Goal: Use online tool/utility: Utilize a website feature to perform a specific function

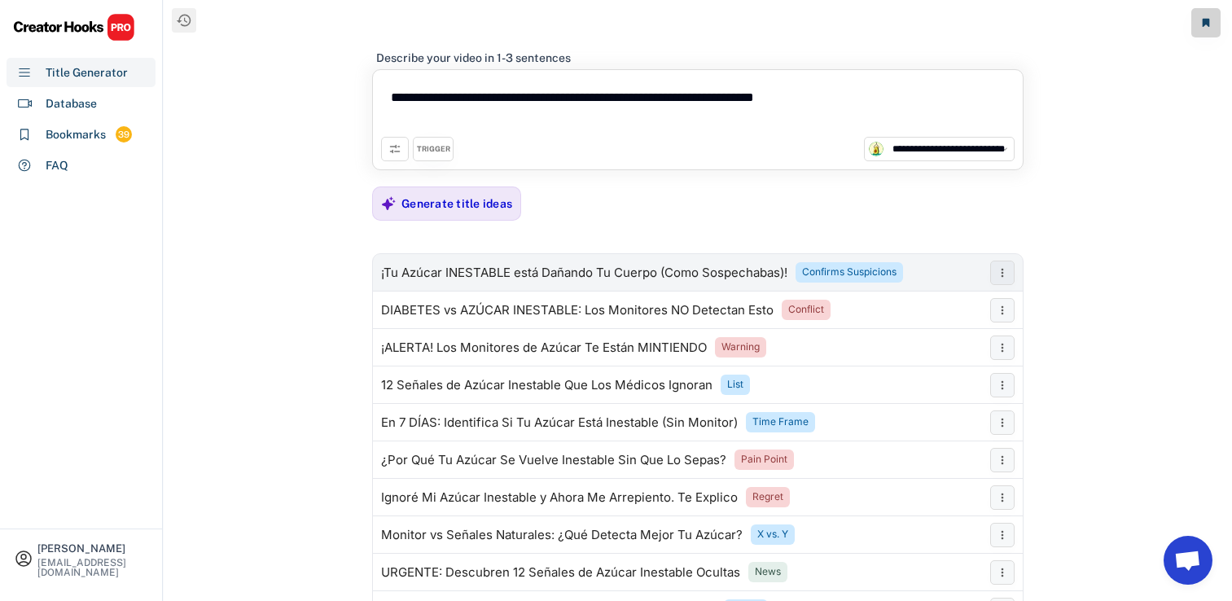
select select "**********"
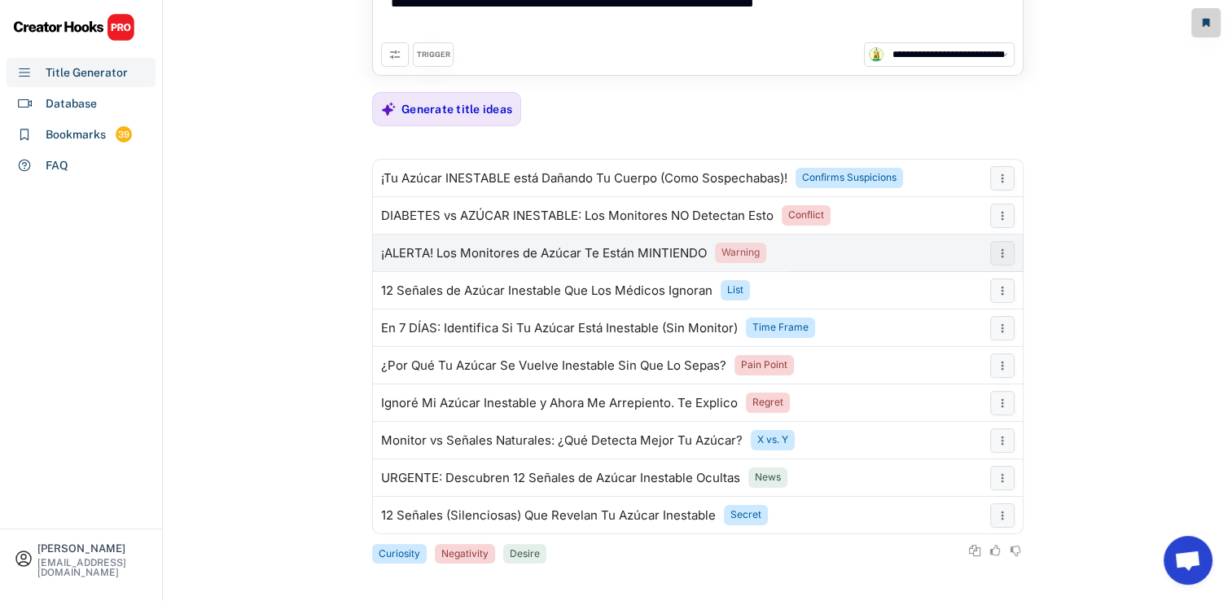
scroll to position [98, 0]
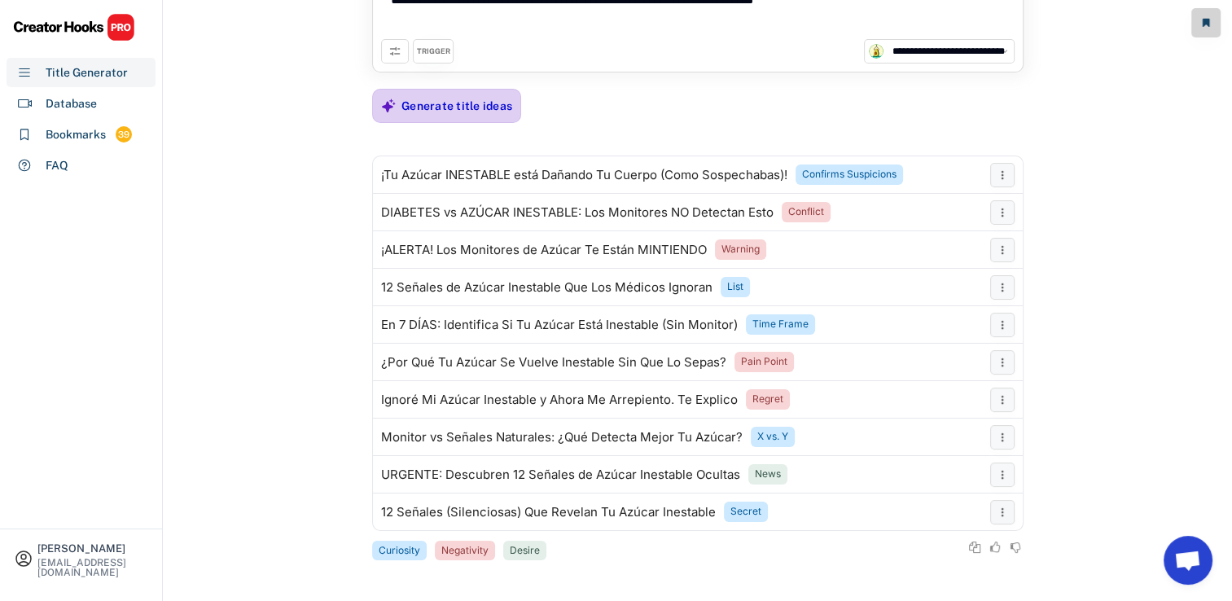
click at [493, 99] on div "Generate title ideas" at bounding box center [456, 106] width 111 height 15
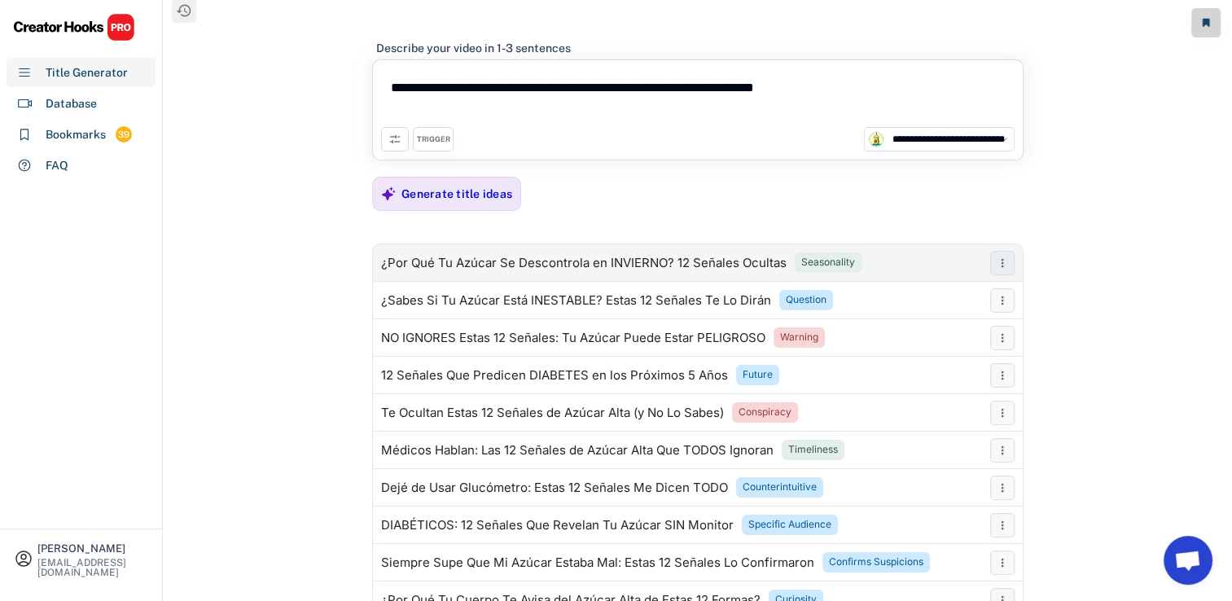
scroll to position [0, 0]
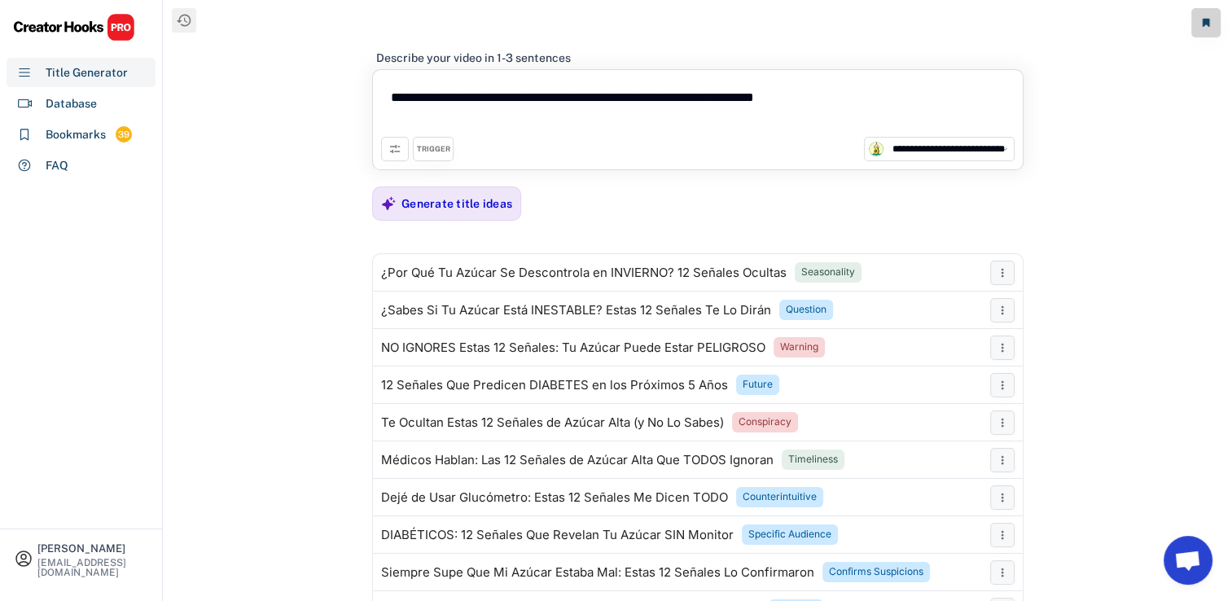
drag, startPoint x: 890, startPoint y: 88, endPoint x: 309, endPoint y: 110, distance: 581.0
click at [309, 110] on div "**********" at bounding box center [698, 312] width 1068 height 625
click at [500, 90] on textarea "**********" at bounding box center [698, 107] width 634 height 59
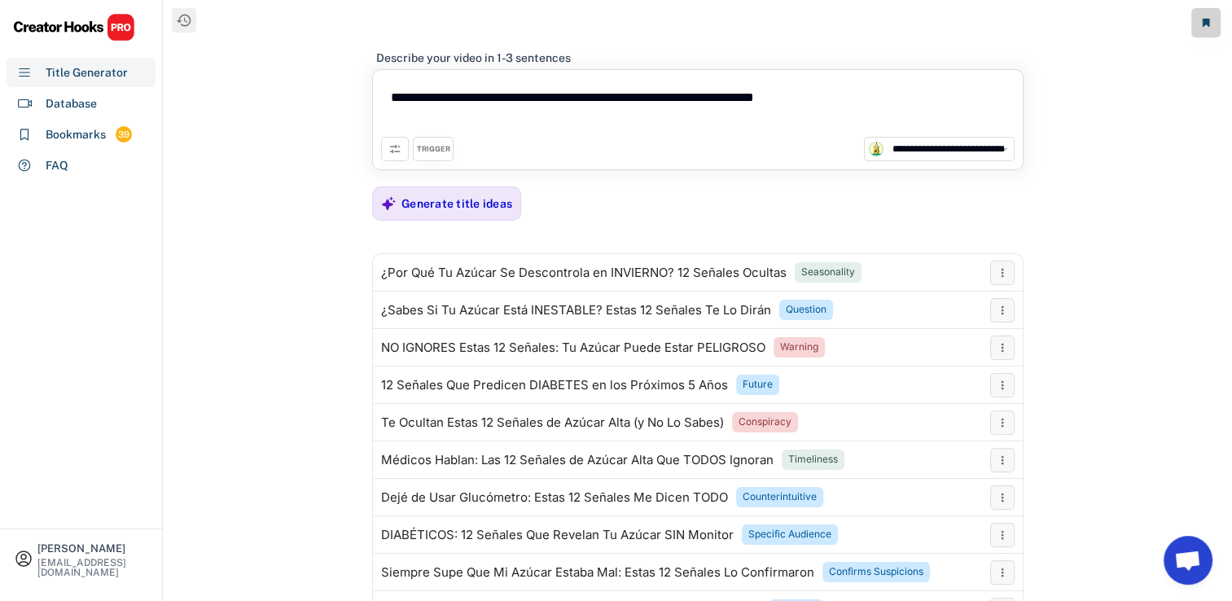
paste textarea "**********"
click at [458, 196] on div "Generate title ideas" at bounding box center [456, 203] width 111 height 15
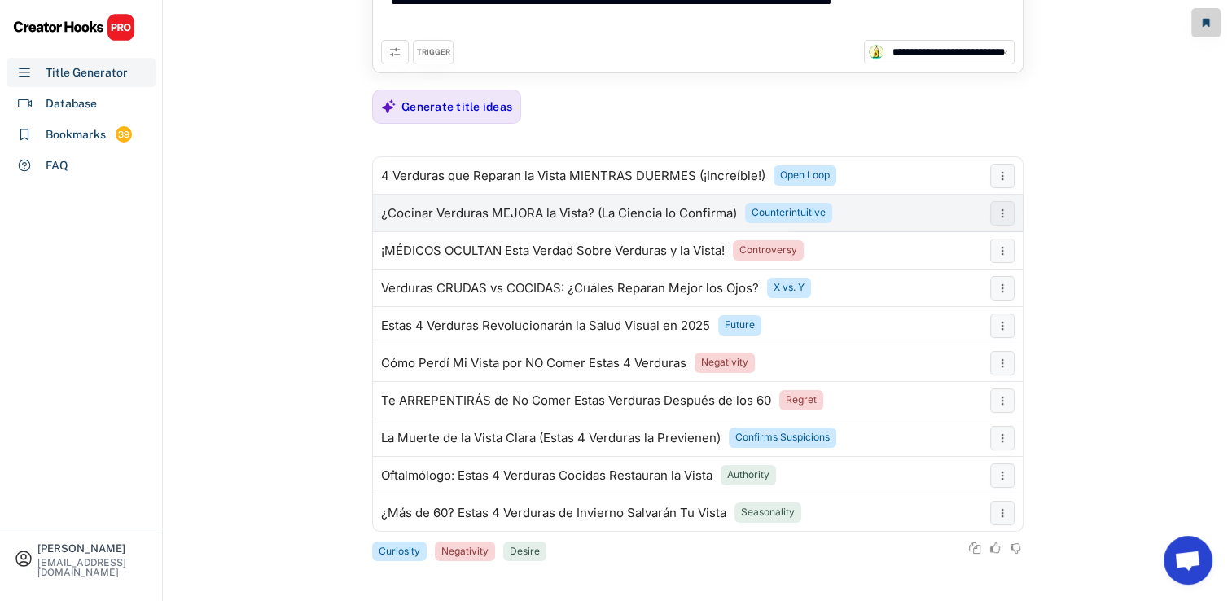
scroll to position [98, 0]
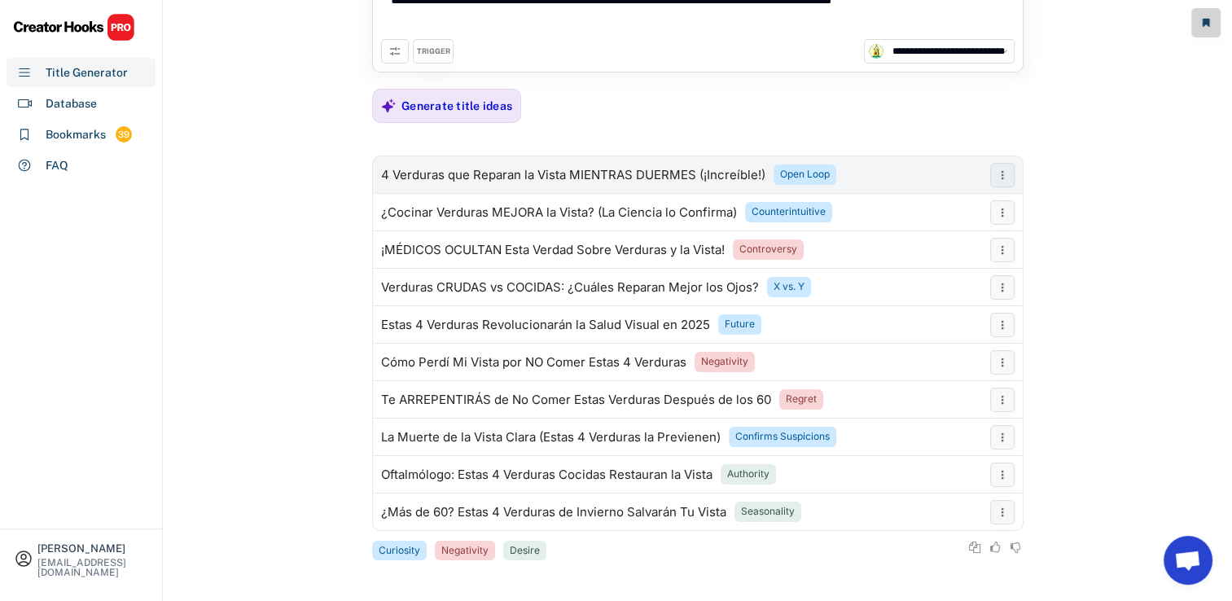
click at [614, 169] on div "4 Verduras que Reparan la Vista MIENTRAS DUERMES (¡Increíble!)" at bounding box center [573, 175] width 384 height 13
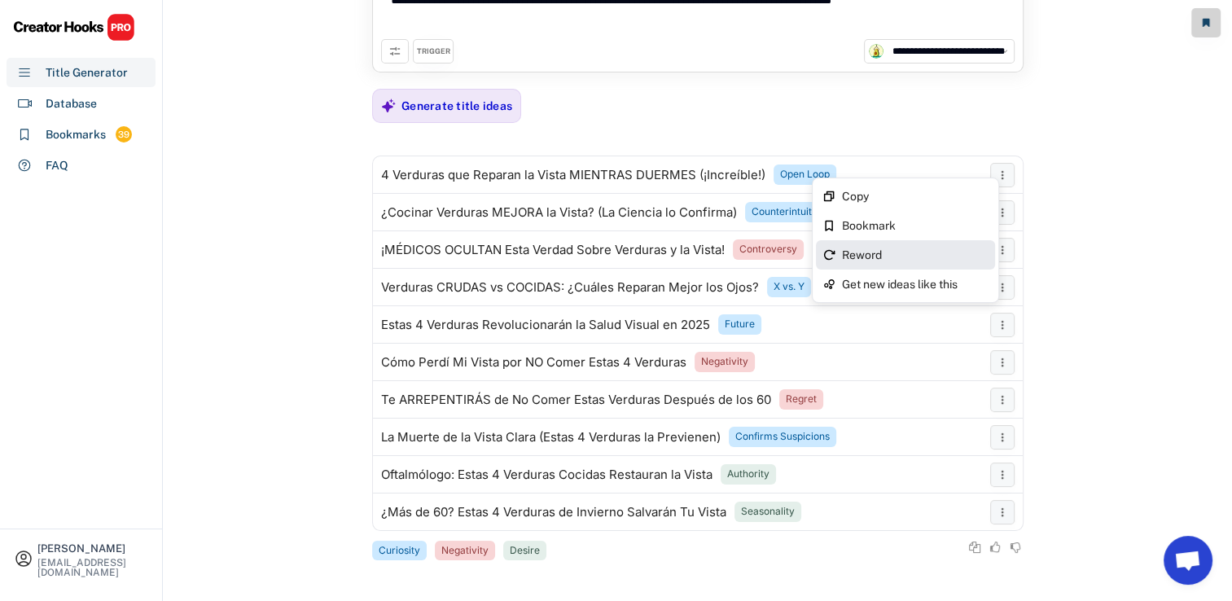
click at [938, 247] on div "Reword" at bounding box center [905, 254] width 179 height 29
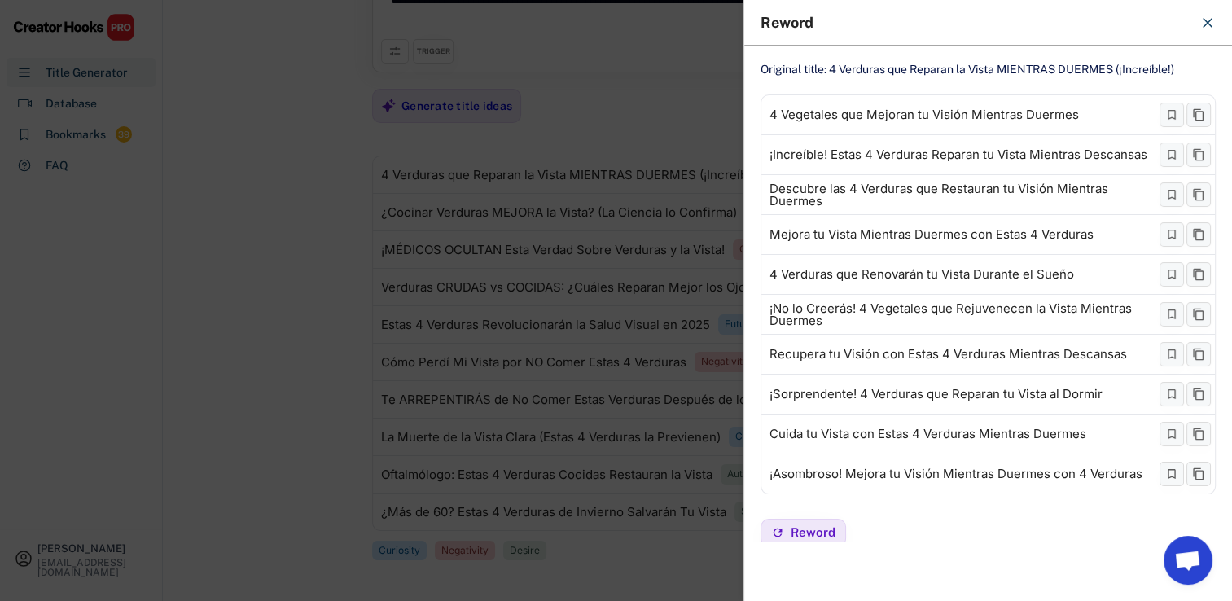
click at [515, 81] on div at bounding box center [616, 300] width 1232 height 601
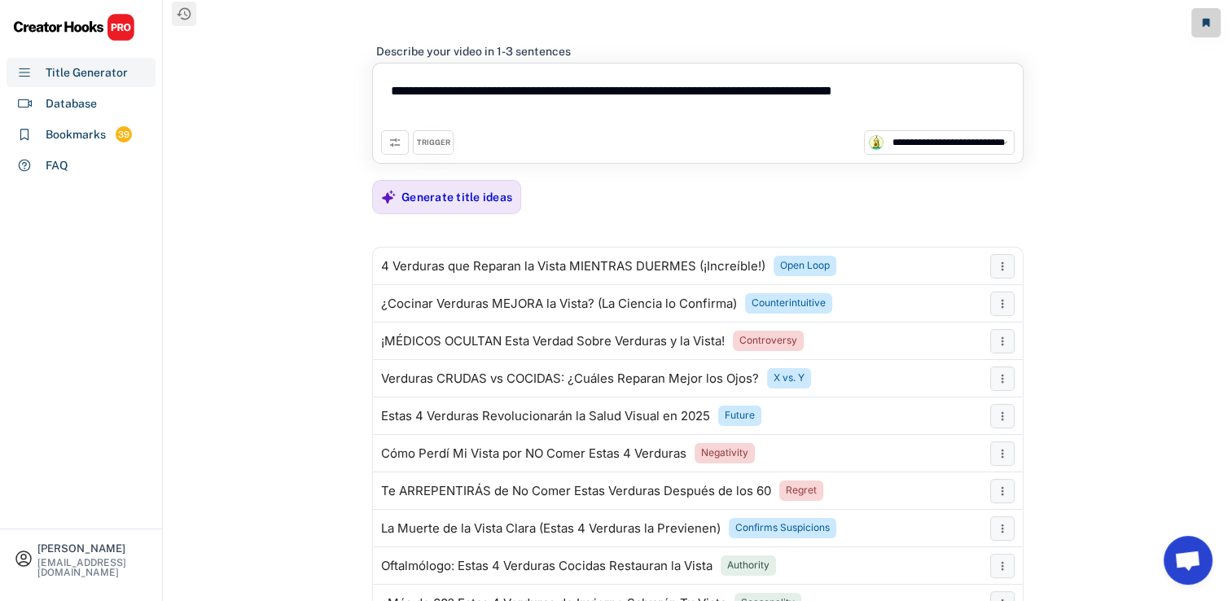
scroll to position [0, 0]
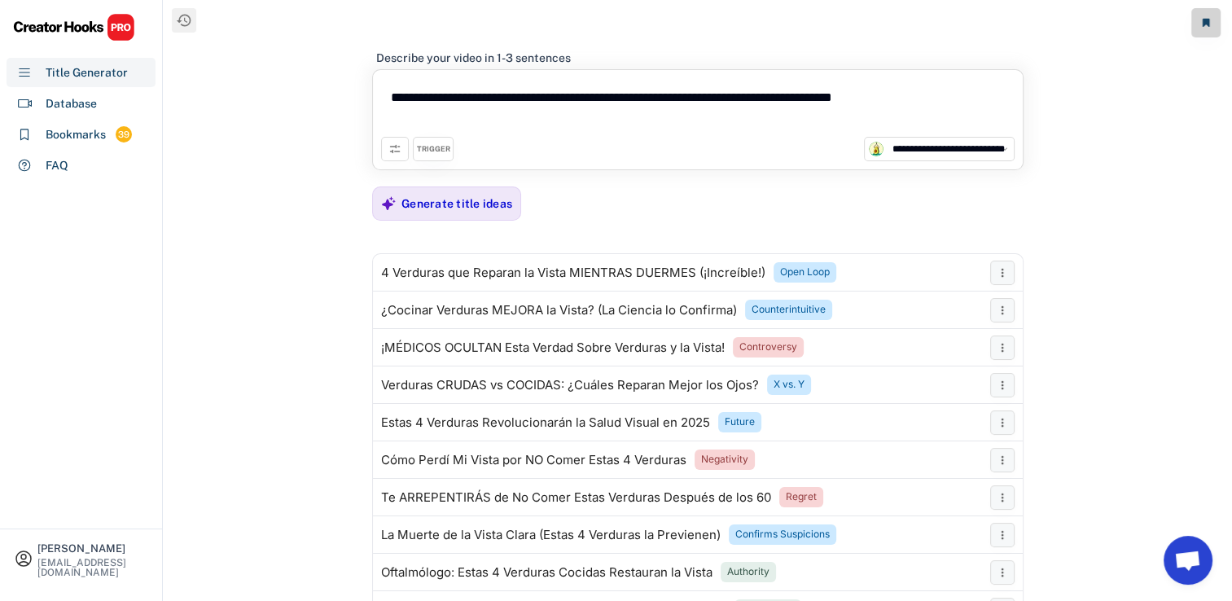
drag, startPoint x: 968, startPoint y: 96, endPoint x: 322, endPoint y: 90, distance: 646.6
click at [322, 90] on div "**********" at bounding box center [698, 312] width 1068 height 625
paste textarea "**********"
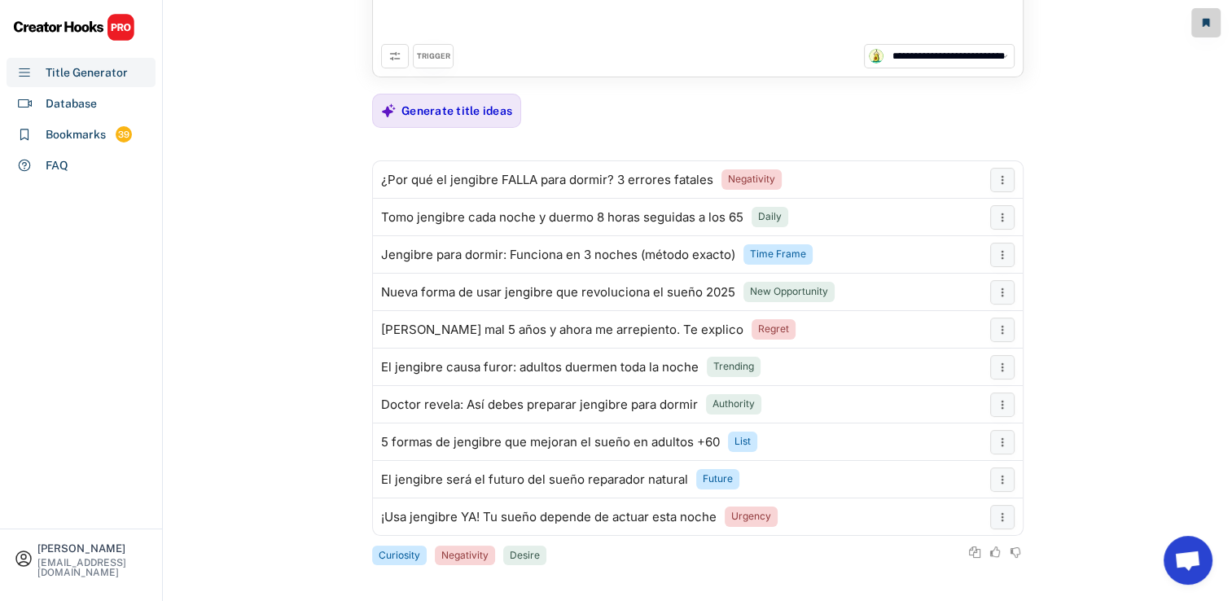
scroll to position [137, 0]
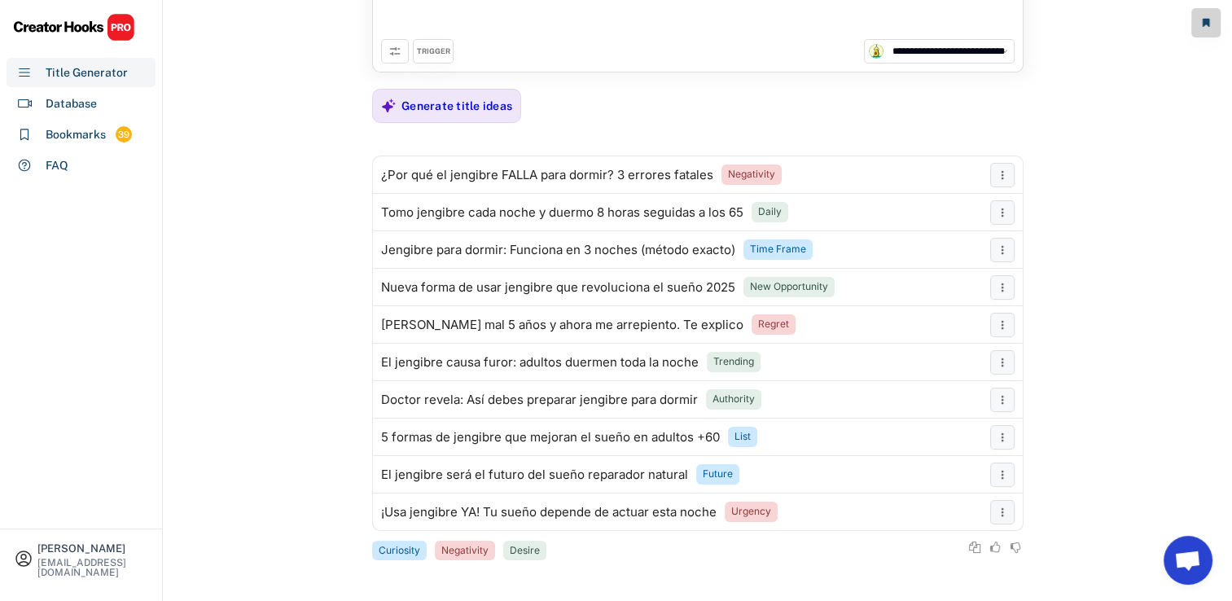
click at [256, 331] on div "**********" at bounding box center [698, 175] width 1068 height 625
click at [492, 104] on div "Generate title ideas" at bounding box center [456, 106] width 111 height 15
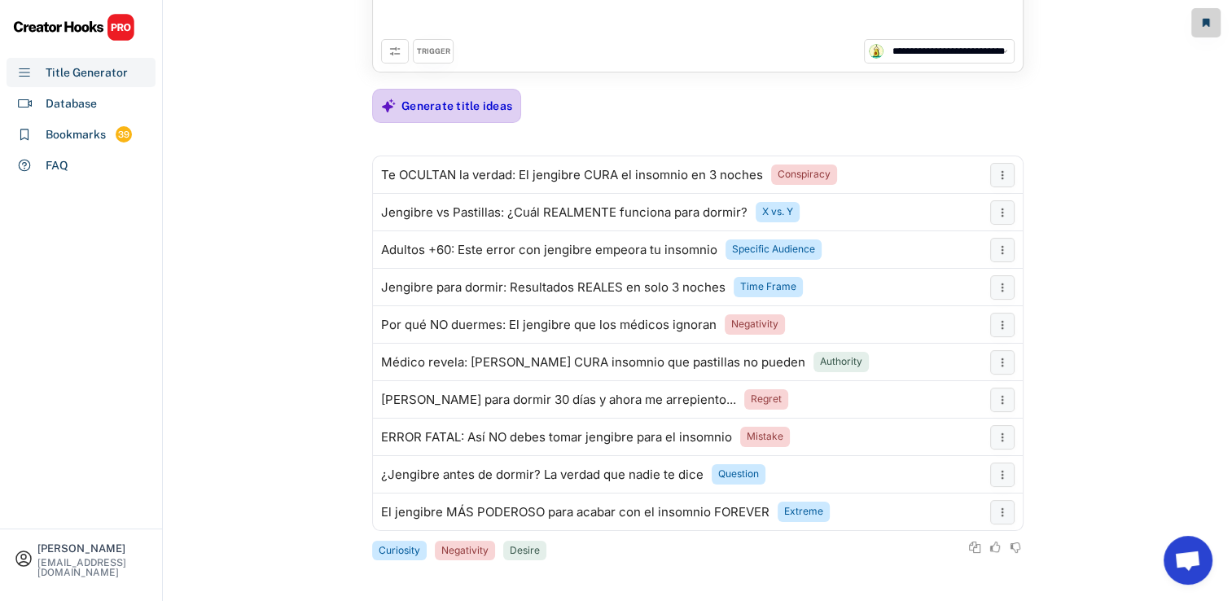
click at [505, 120] on div "Generate title ideas" at bounding box center [456, 106] width 111 height 33
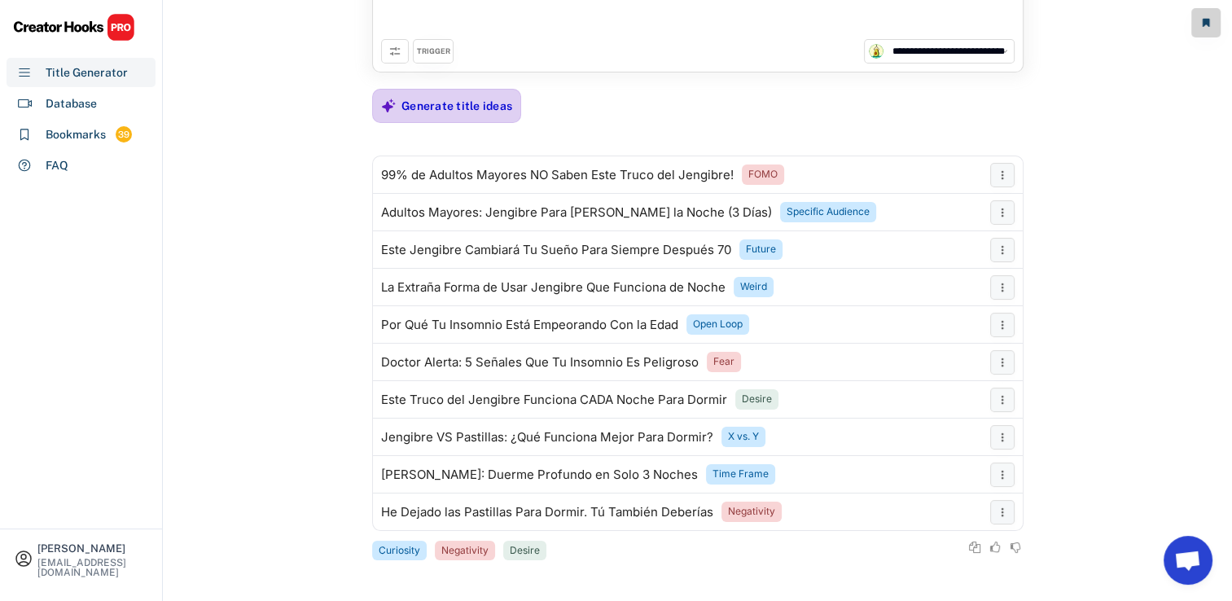
click at [436, 116] on div "Generate title ideas" at bounding box center [456, 106] width 111 height 33
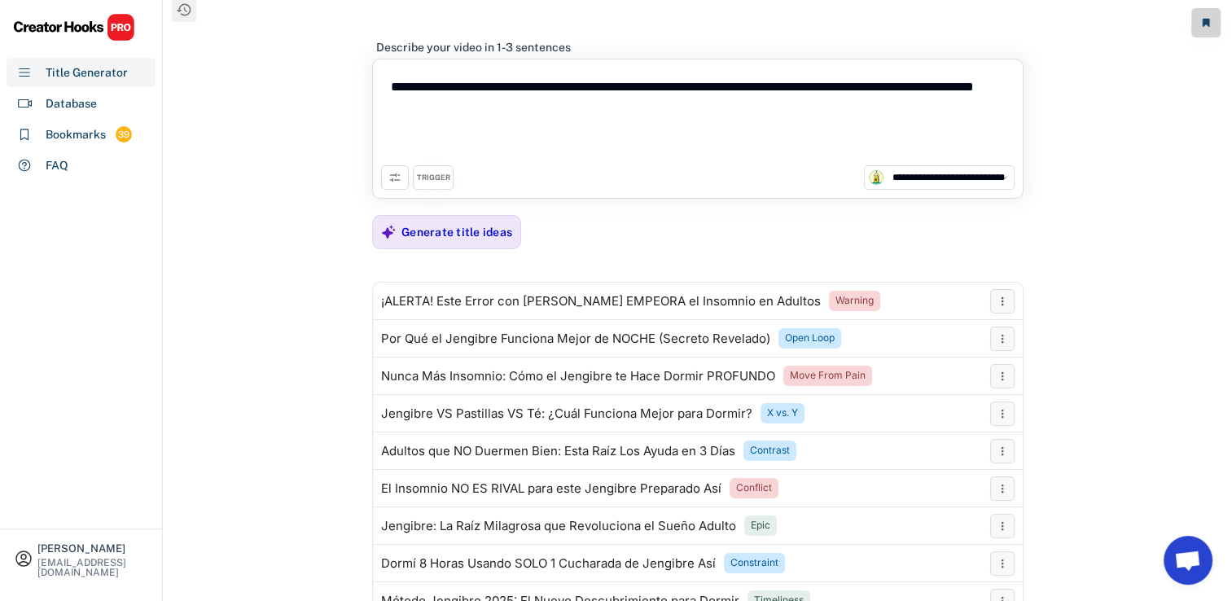
scroll to position [0, 0]
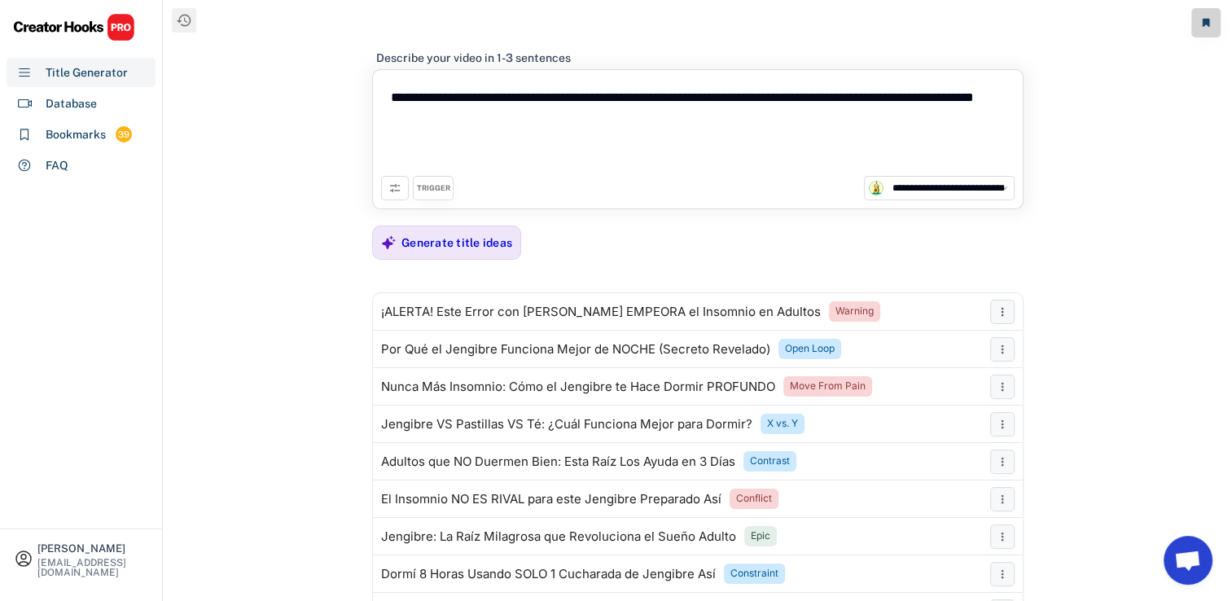
drag, startPoint x: 737, startPoint y: 135, endPoint x: 239, endPoint y: 82, distance: 501.2
click at [239, 82] on div "**********" at bounding box center [698, 312] width 1068 height 625
paste textarea
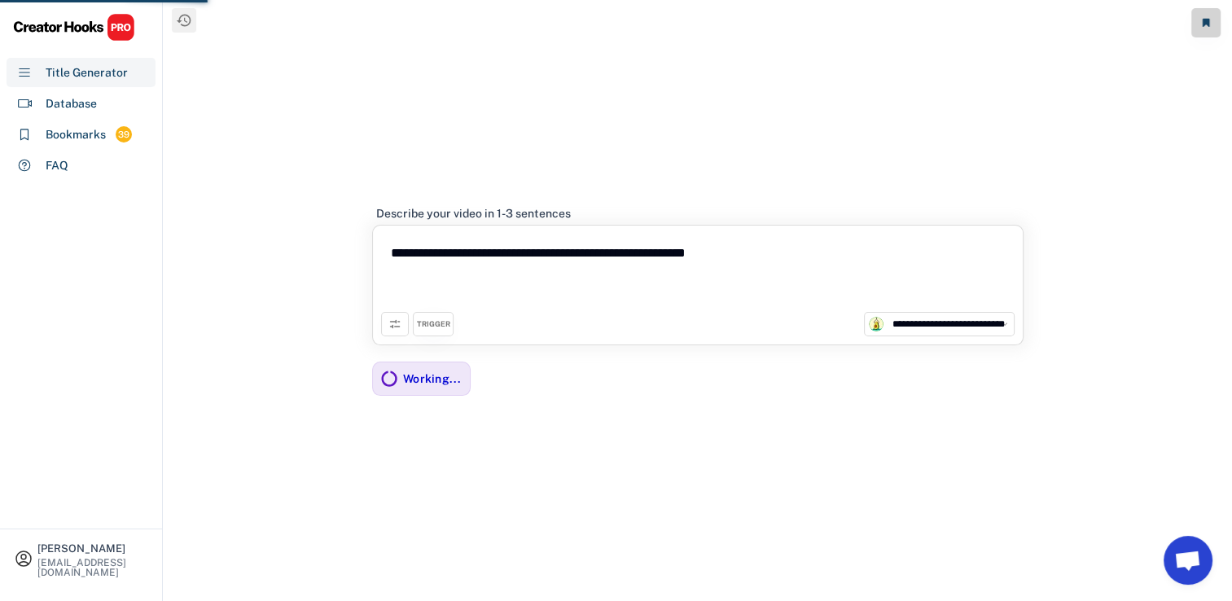
type textarea "**********"
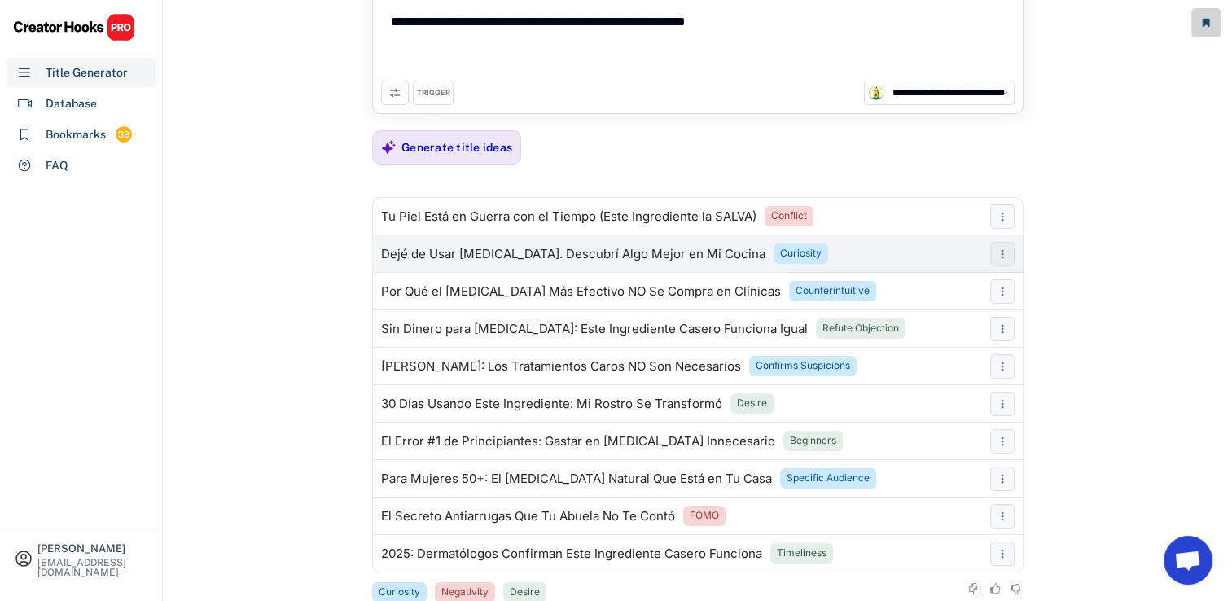
scroll to position [81, 0]
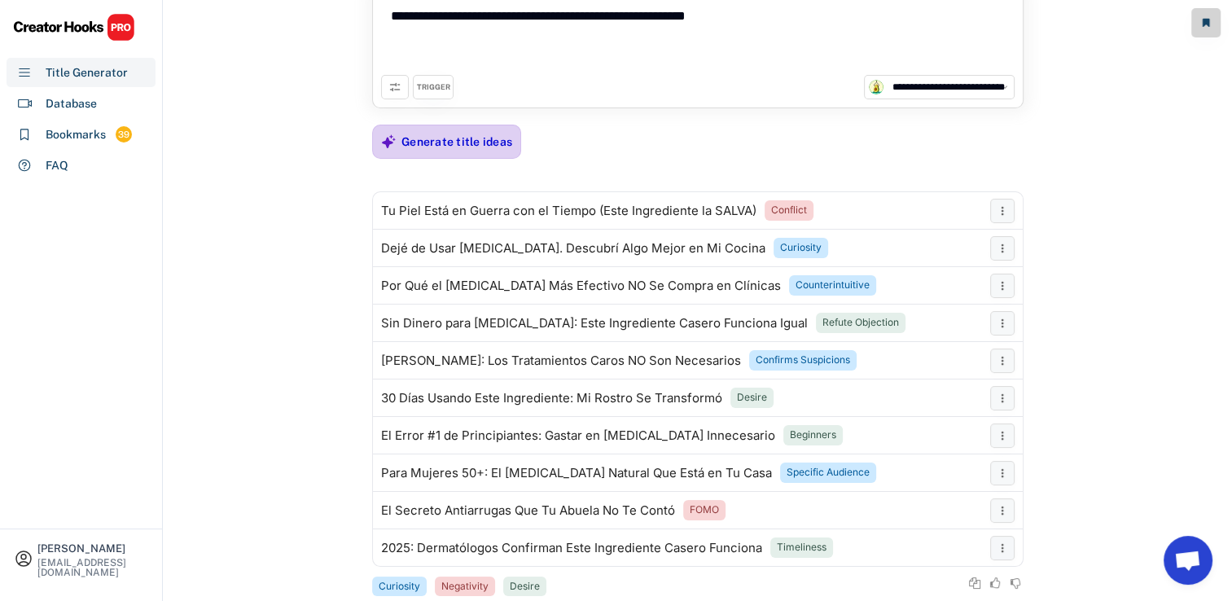
click at [430, 151] on div "Generate title ideas" at bounding box center [456, 141] width 111 height 33
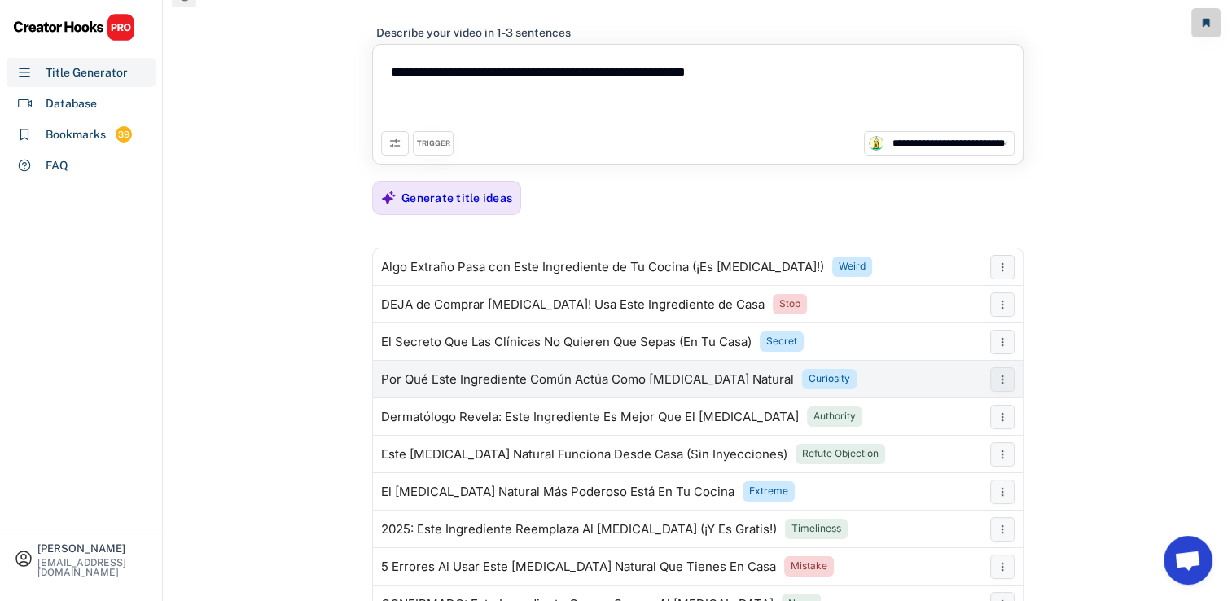
scroll to position [0, 0]
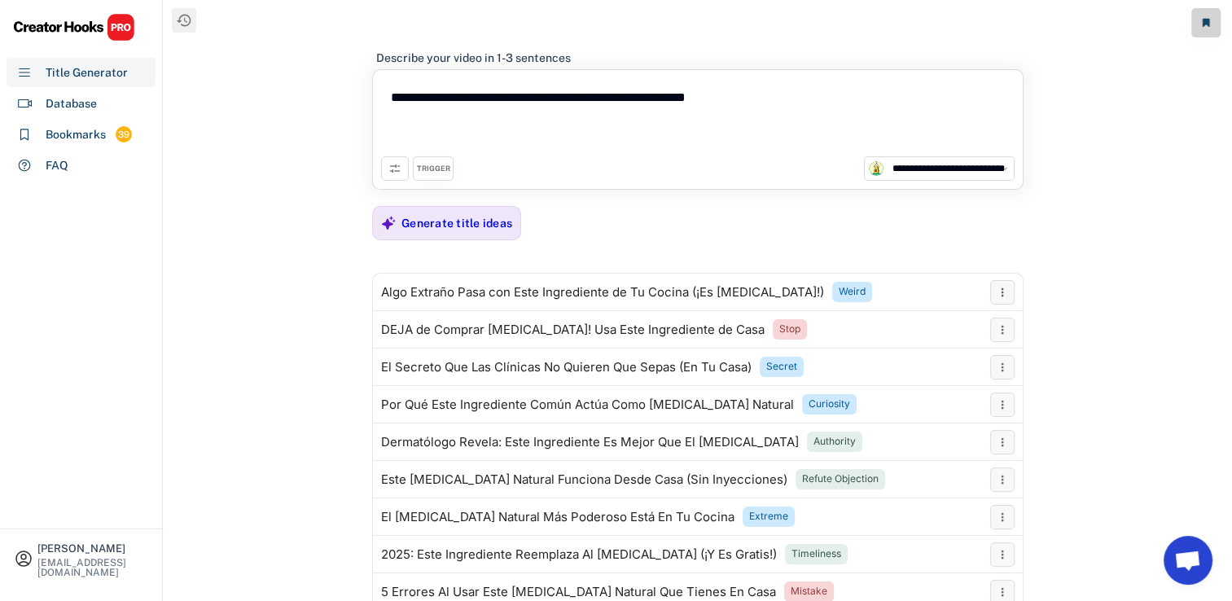
click at [423, 164] on div "TRIGGER" at bounding box center [433, 169] width 33 height 11
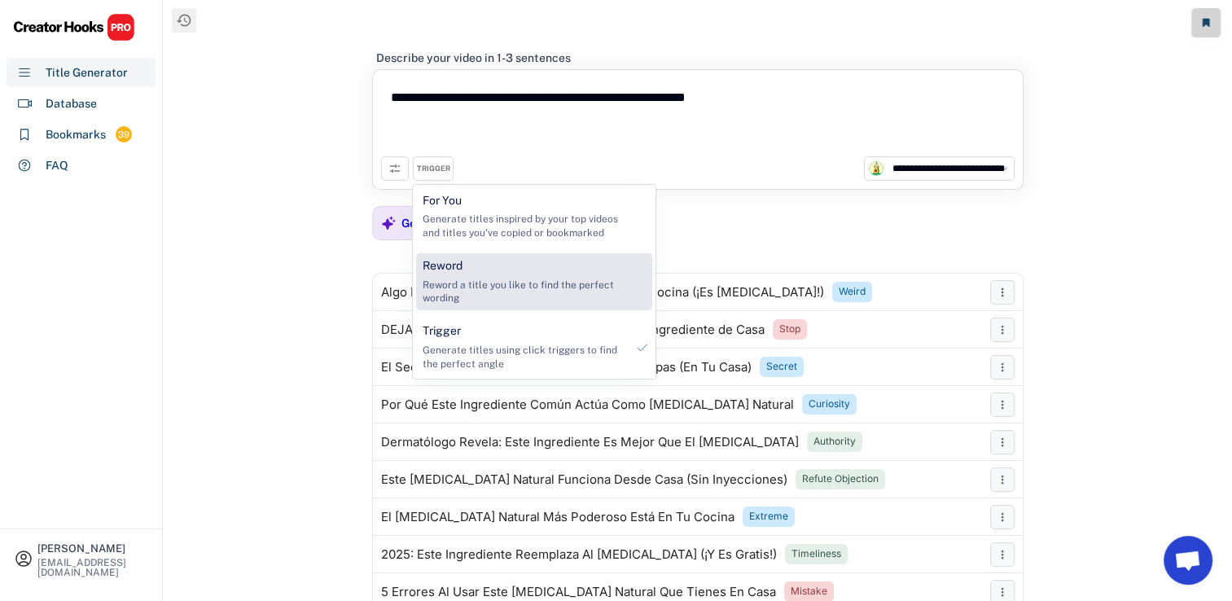
click at [466, 261] on div "Reword Reword a title you like to find the perfect wording" at bounding box center [524, 281] width 216 height 57
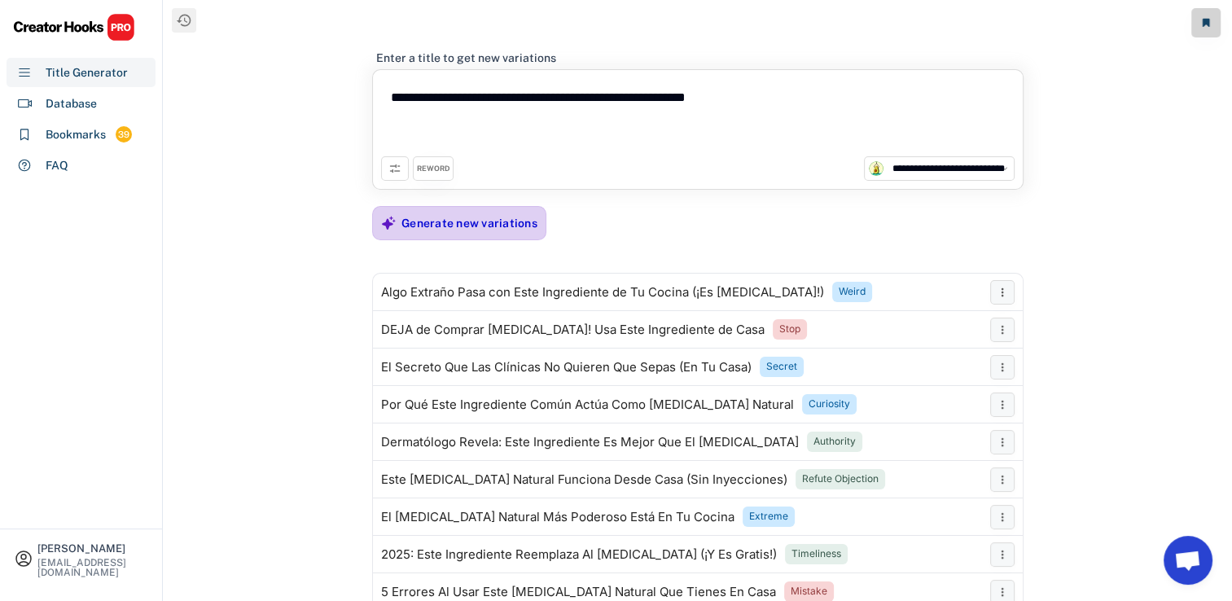
click at [463, 222] on div "Generate new variations" at bounding box center [469, 223] width 136 height 15
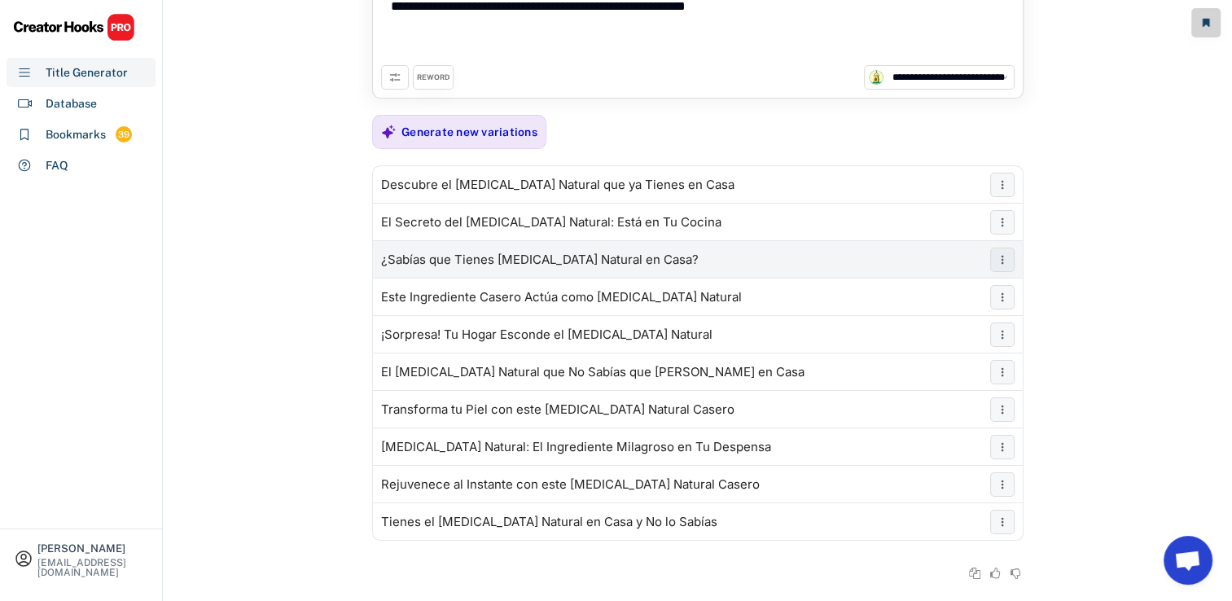
scroll to position [81, 0]
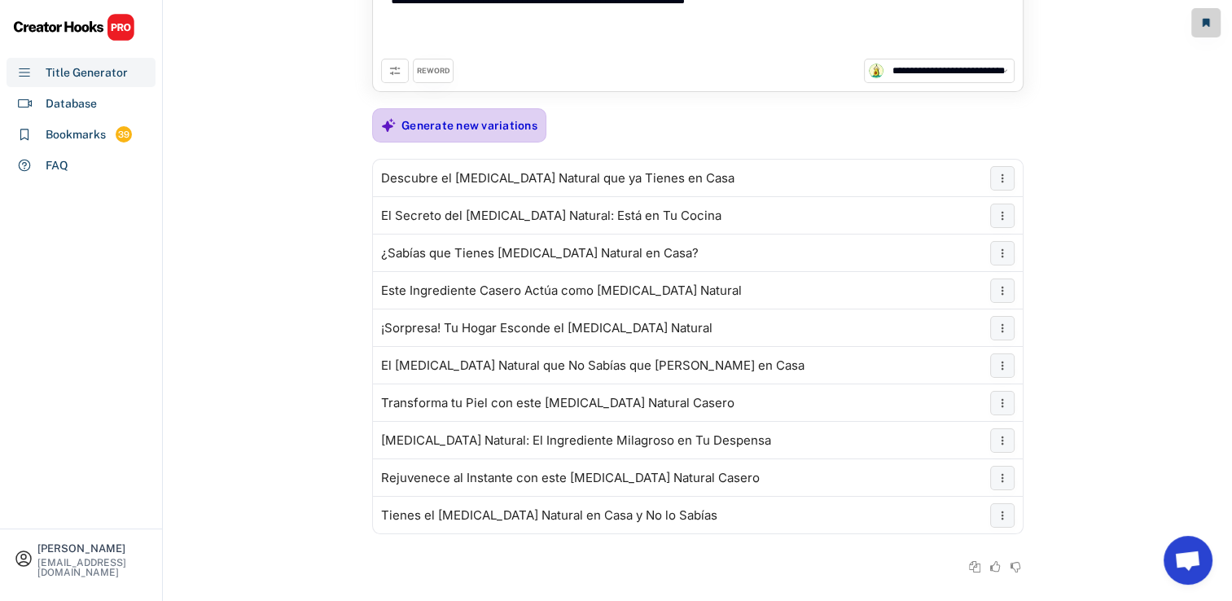
click at [485, 128] on div "Generate new variations" at bounding box center [469, 125] width 136 height 15
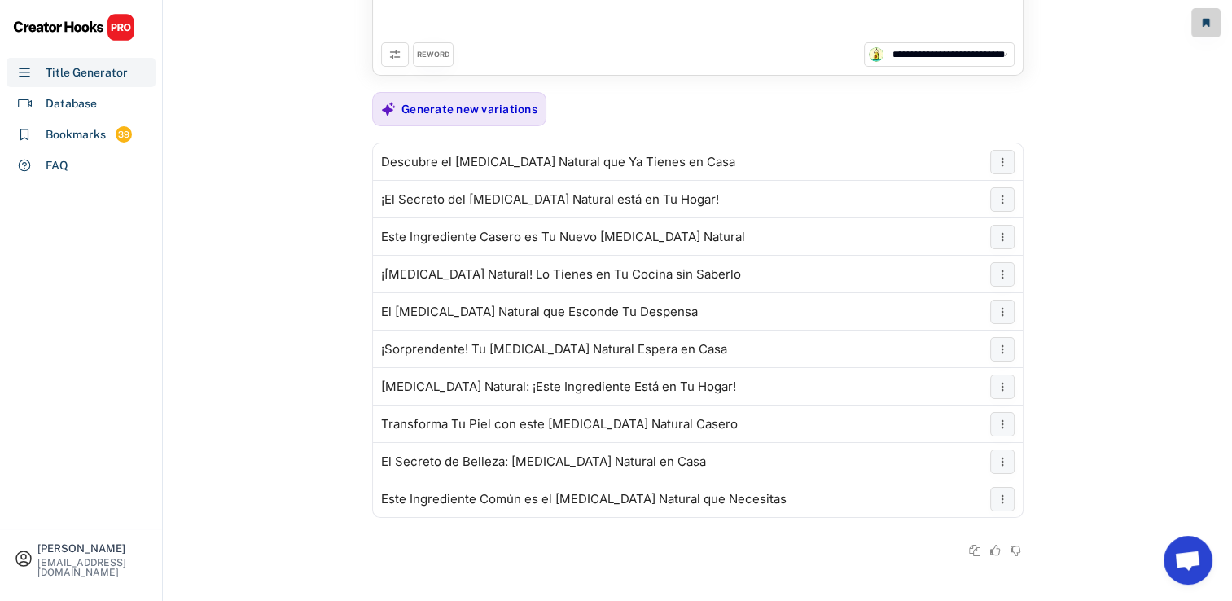
scroll to position [103, 0]
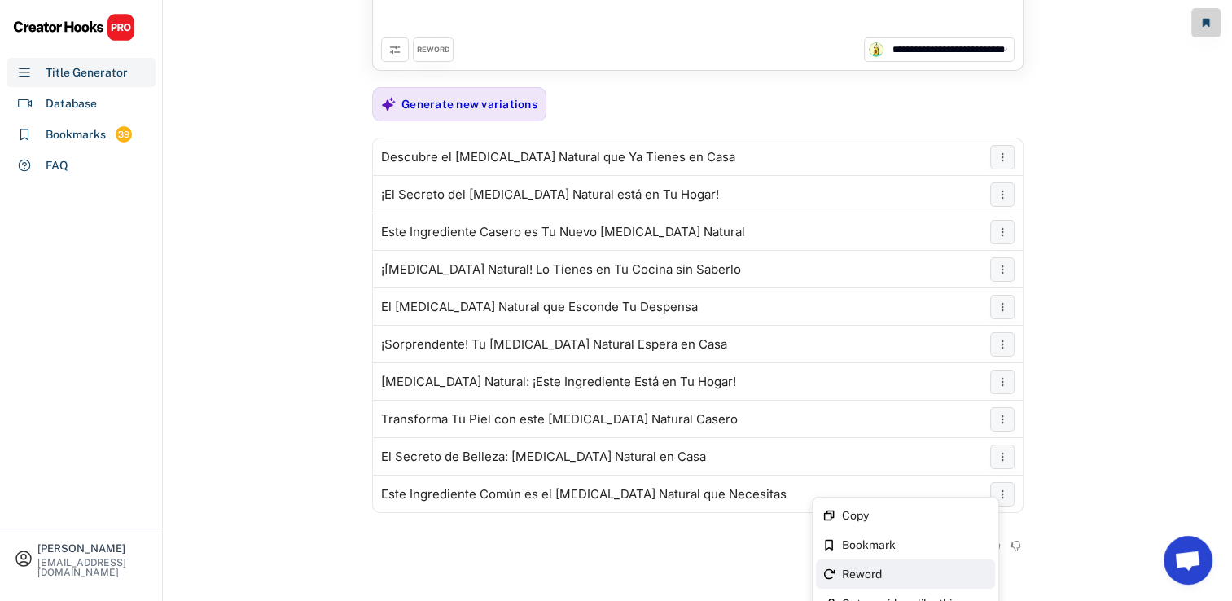
click at [922, 572] on div "Reword" at bounding box center [915, 573] width 147 height 11
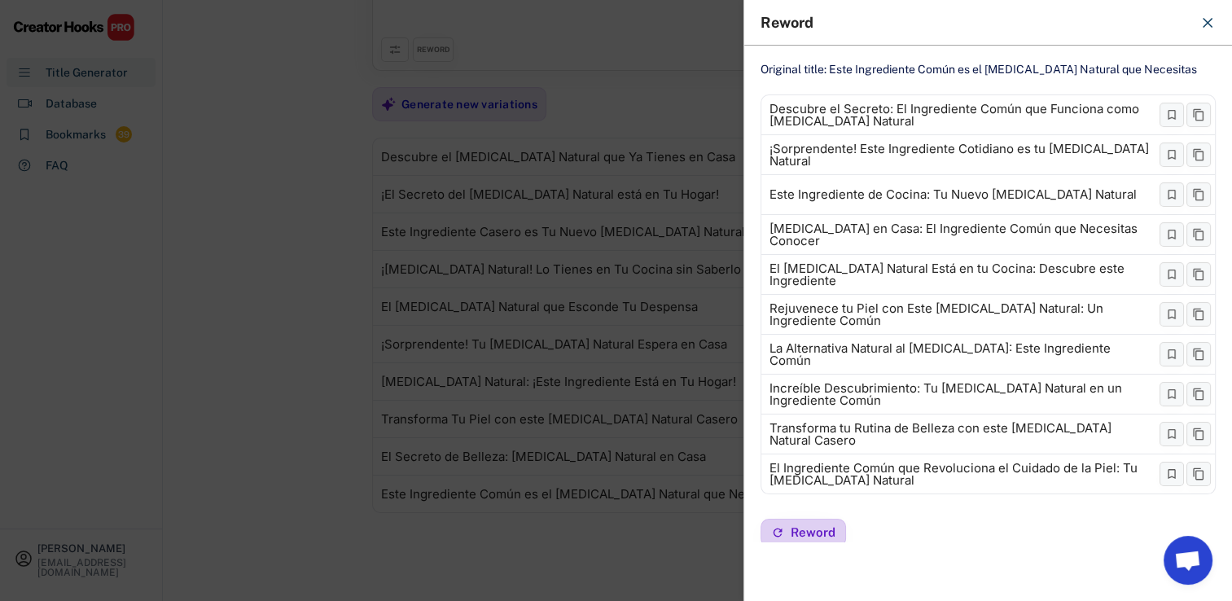
click at [797, 535] on span "Reword" at bounding box center [813, 532] width 45 height 12
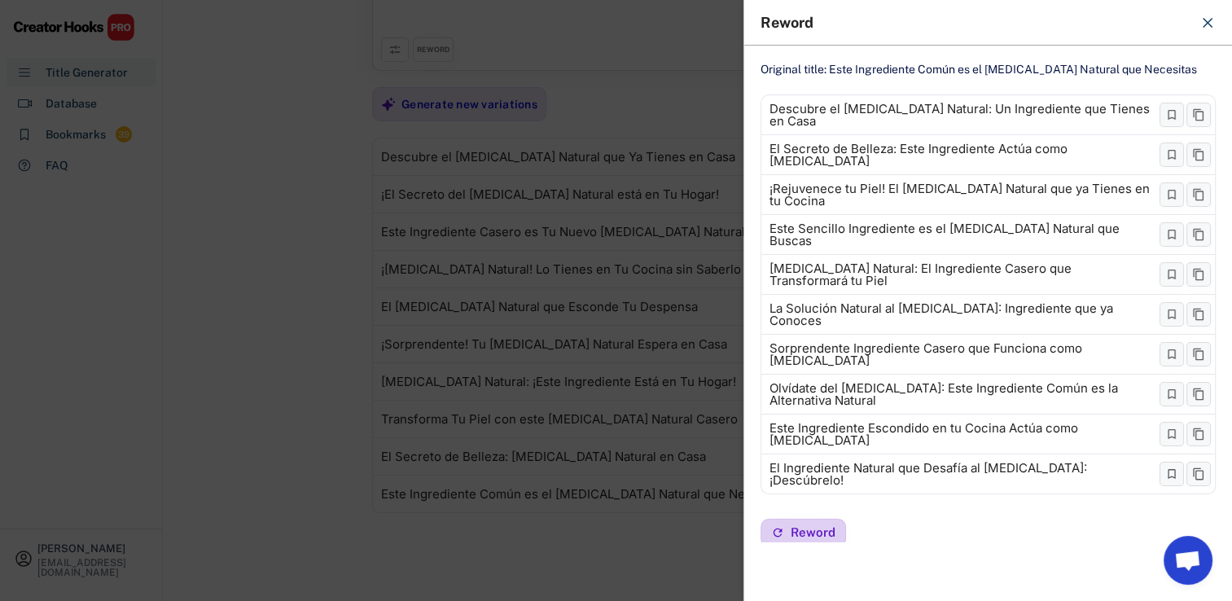
click at [799, 526] on span "Reword" at bounding box center [813, 532] width 45 height 12
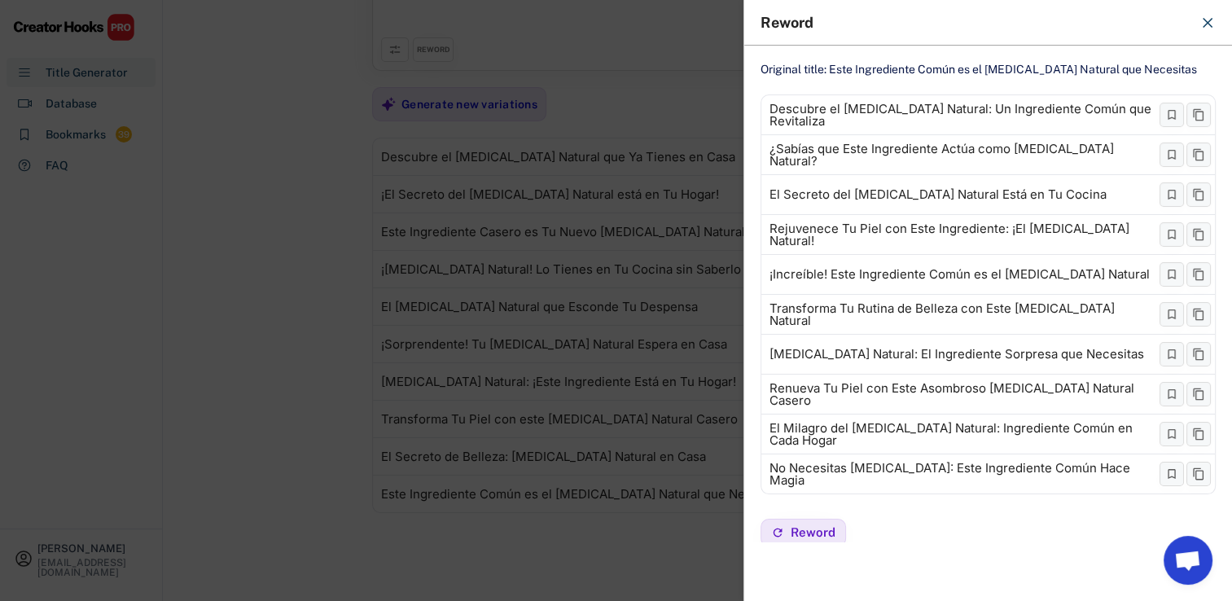
drag, startPoint x: 617, startPoint y: 309, endPoint x: 495, endPoint y: 145, distance: 204.2
click at [612, 307] on div at bounding box center [616, 300] width 1232 height 601
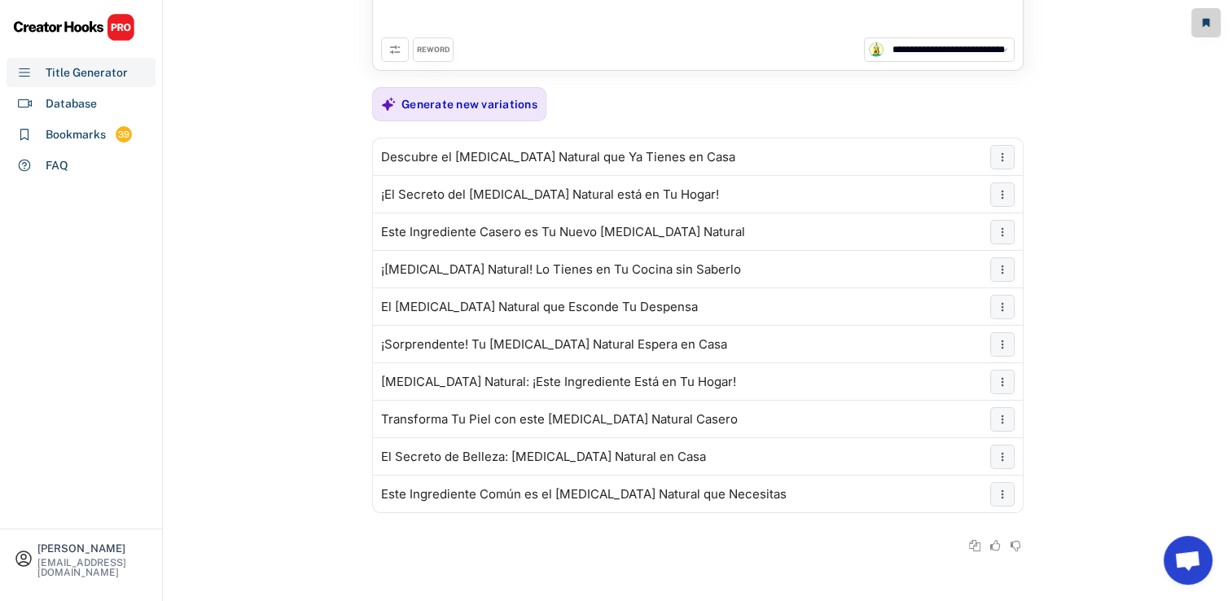
click at [489, 122] on div "**********" at bounding box center [697, 238] width 651 height 648
click at [502, 88] on div "Generate new variations" at bounding box center [469, 104] width 136 height 33
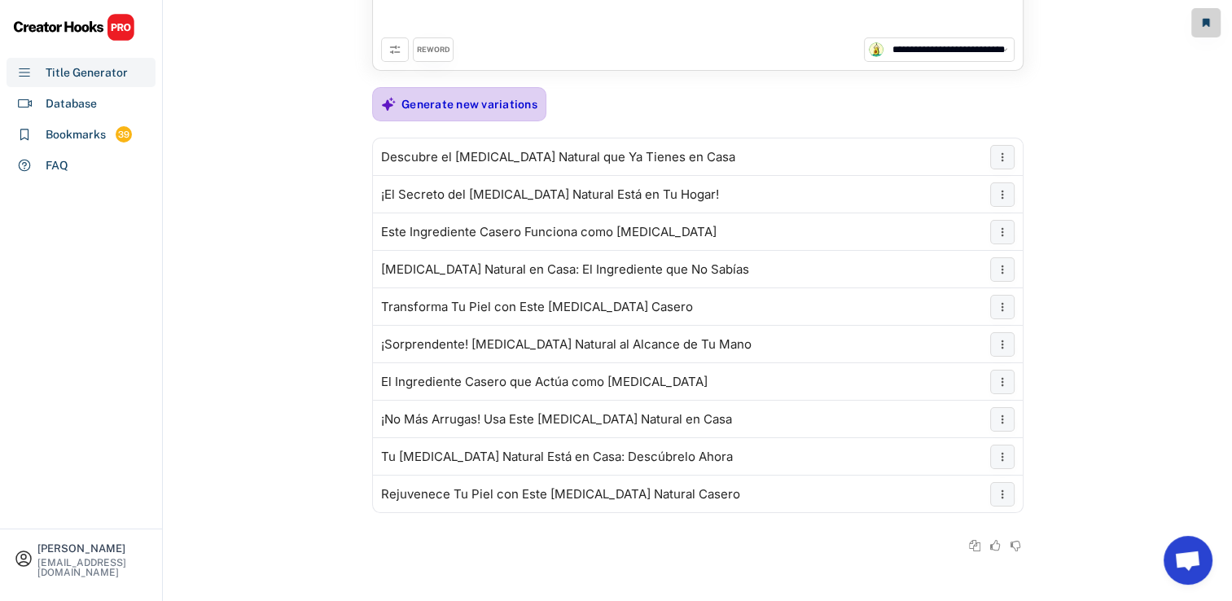
click at [498, 112] on div "Generate new variations" at bounding box center [469, 104] width 136 height 33
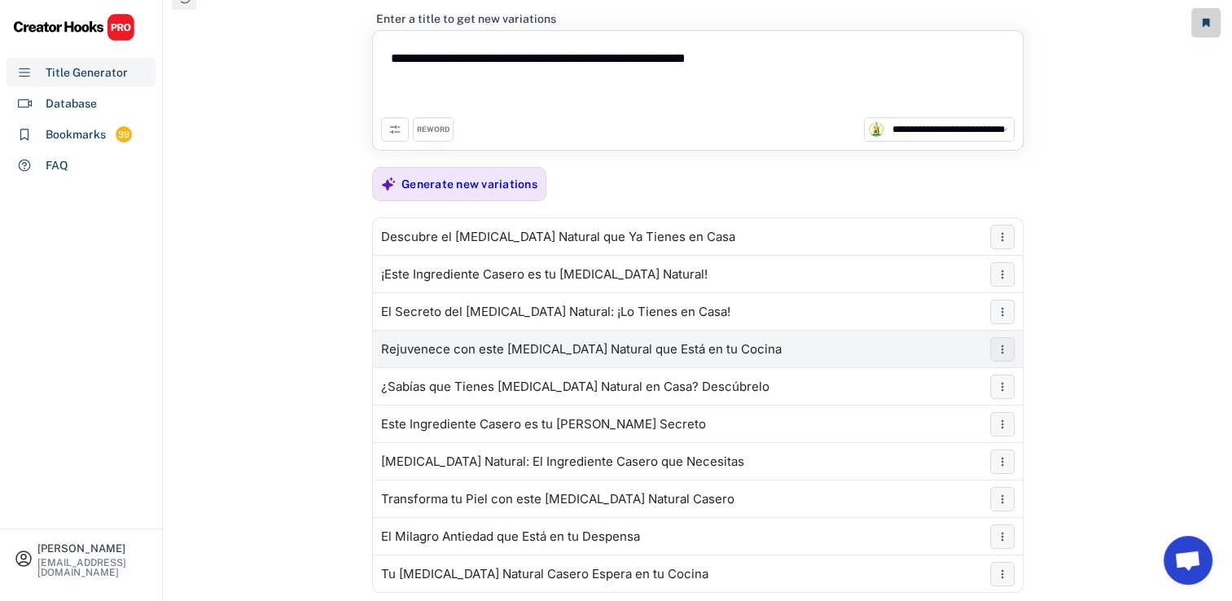
click at [694, 346] on div "Rejuvenece con este [MEDICAL_DATA] Natural que Está en tu Cocina" at bounding box center [581, 349] width 401 height 13
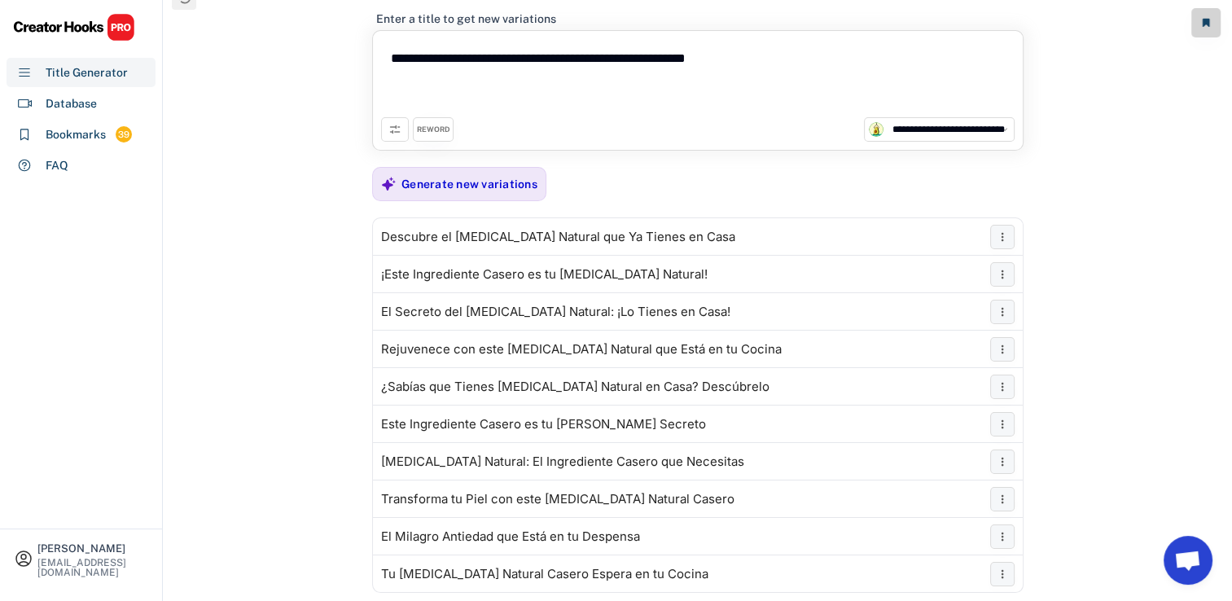
click at [401, 50] on textarea "**********" at bounding box center [698, 78] width 634 height 78
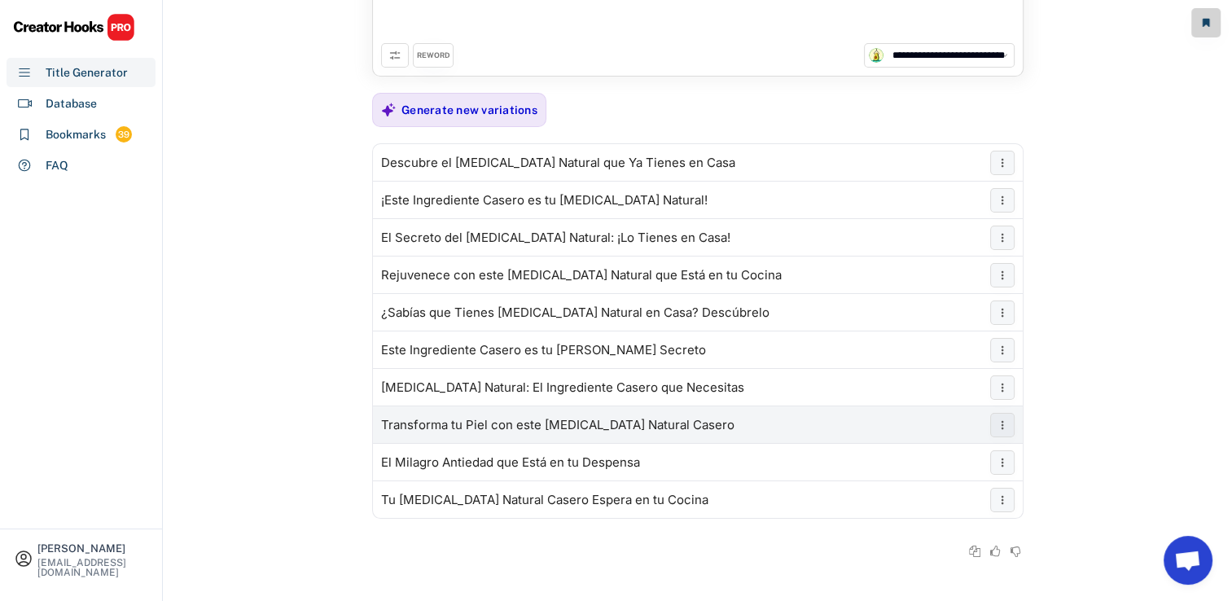
scroll to position [103, 0]
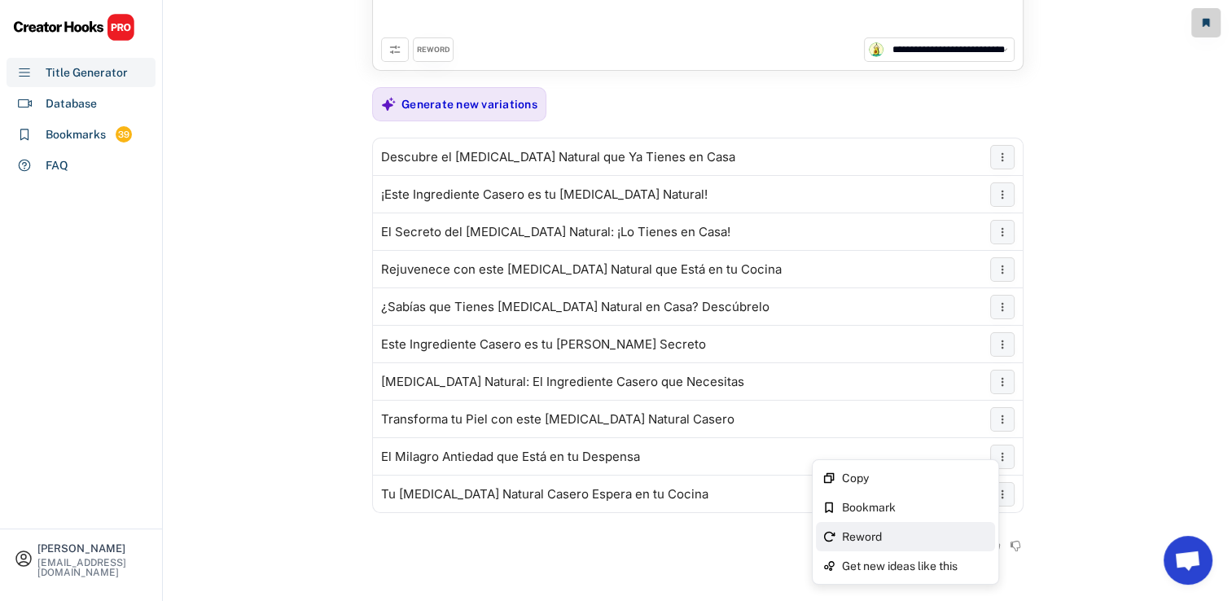
click at [909, 535] on div "Reword" at bounding box center [915, 536] width 147 height 11
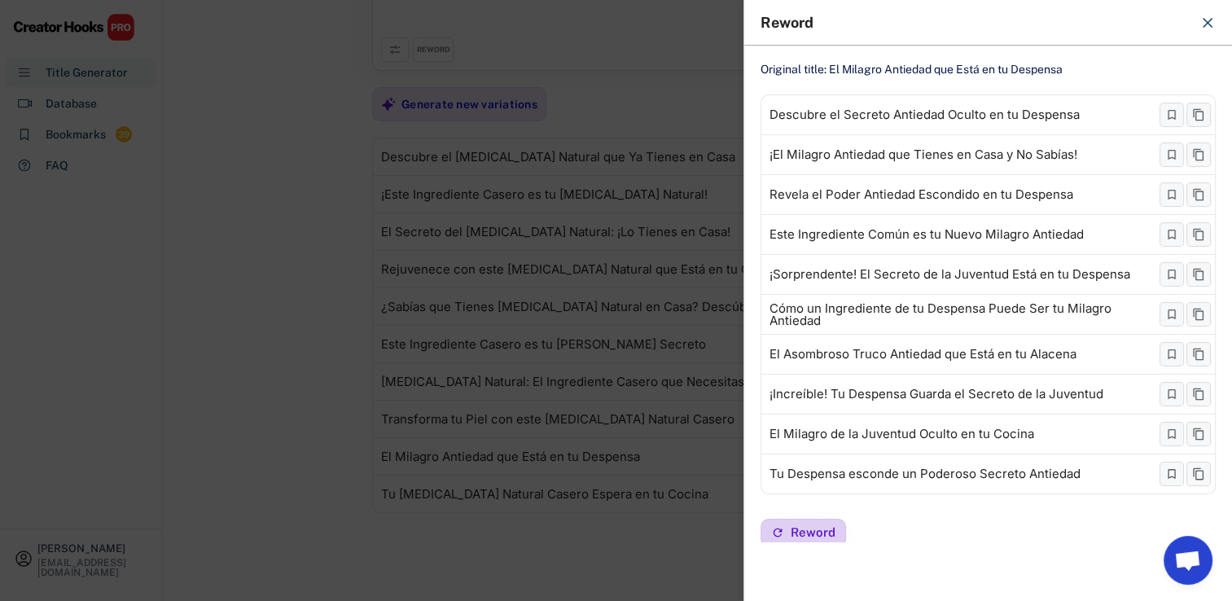
click at [834, 535] on button "Reword" at bounding box center [804, 533] width 86 height 28
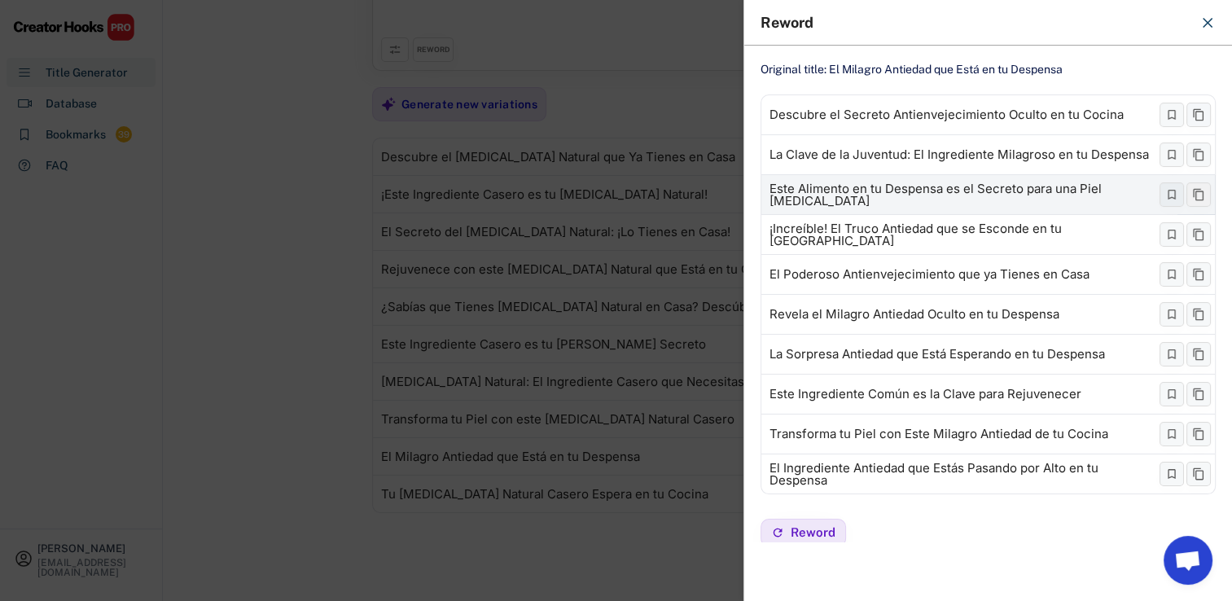
click at [1192, 194] on icon at bounding box center [1198, 194] width 13 height 13
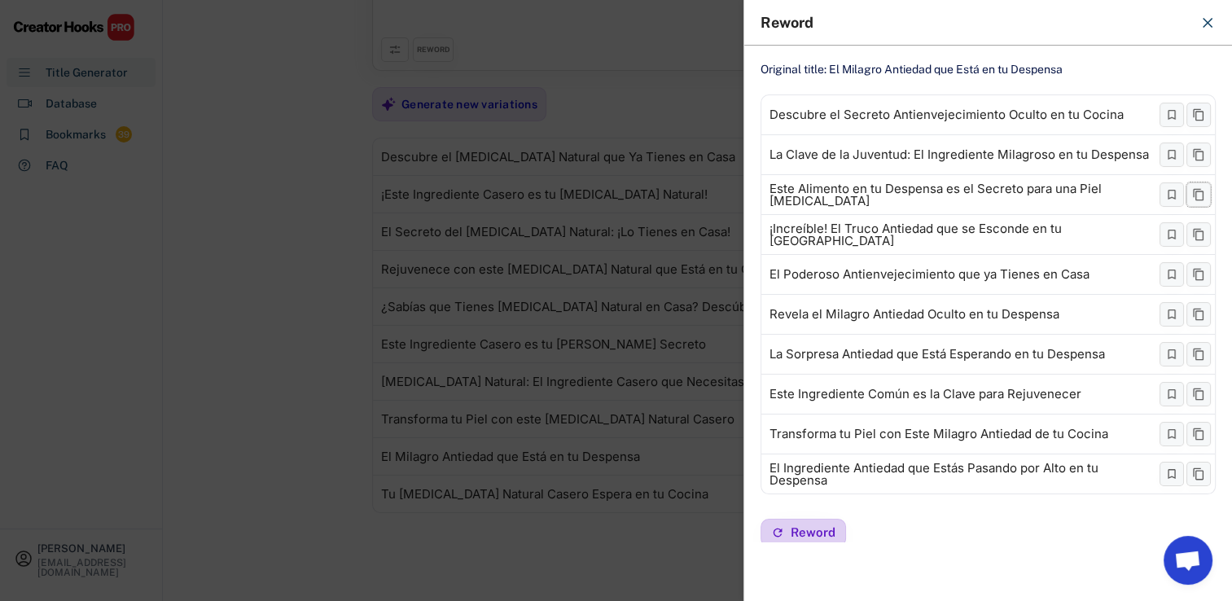
click at [799, 526] on span "Reword" at bounding box center [813, 532] width 45 height 12
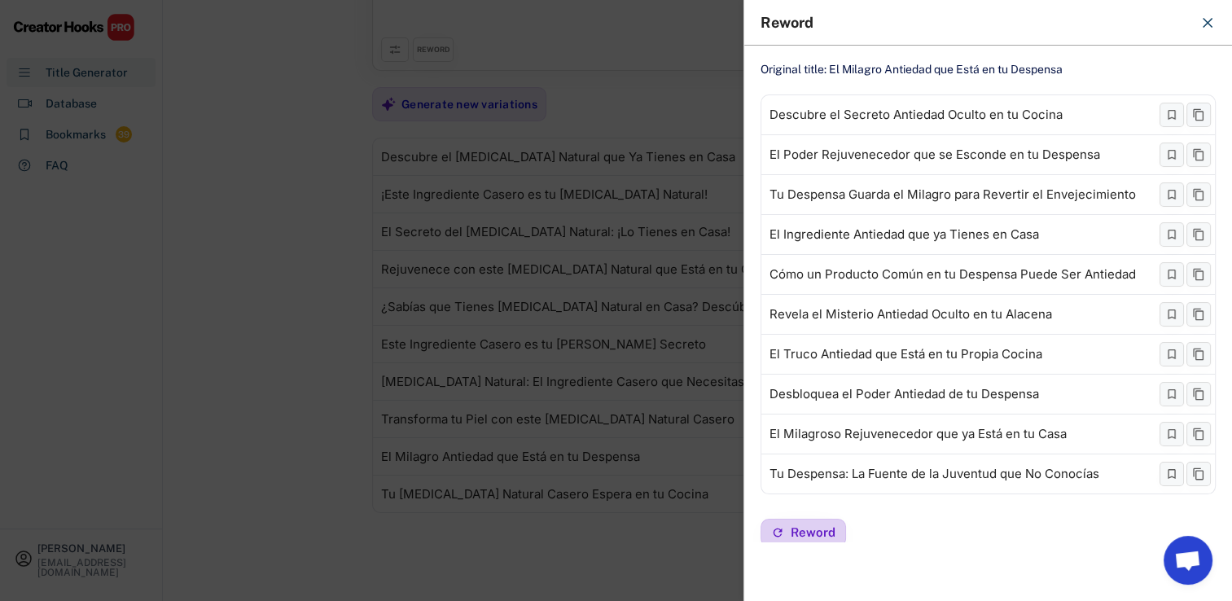
click at [780, 526] on icon at bounding box center [777, 532] width 13 height 13
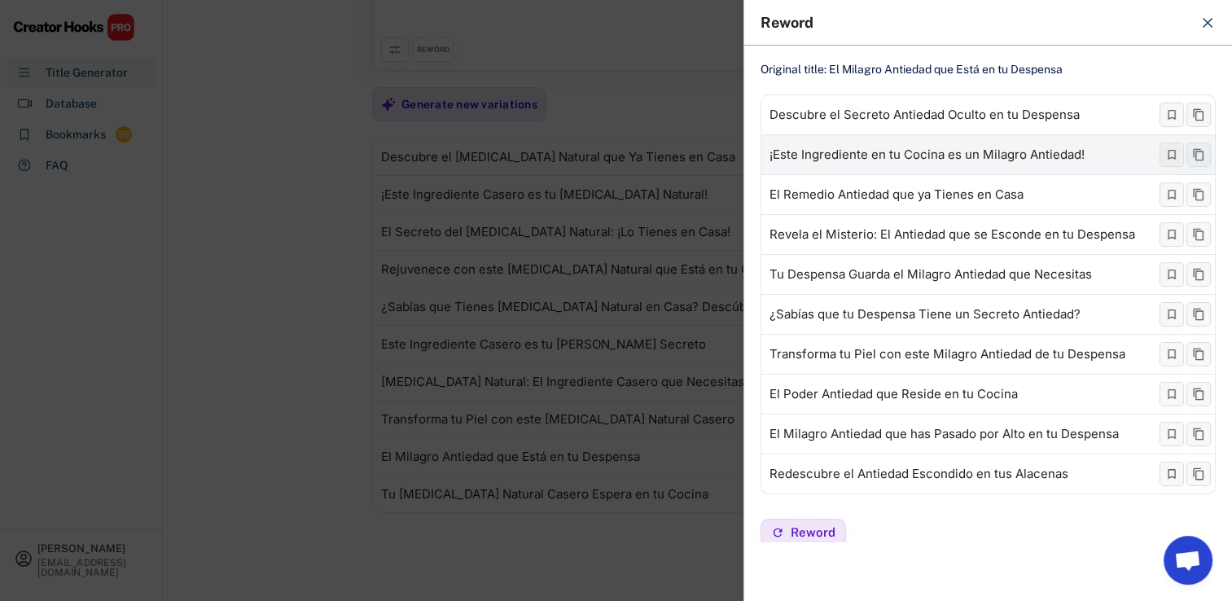
click at [1165, 156] on icon at bounding box center [1171, 154] width 13 height 13
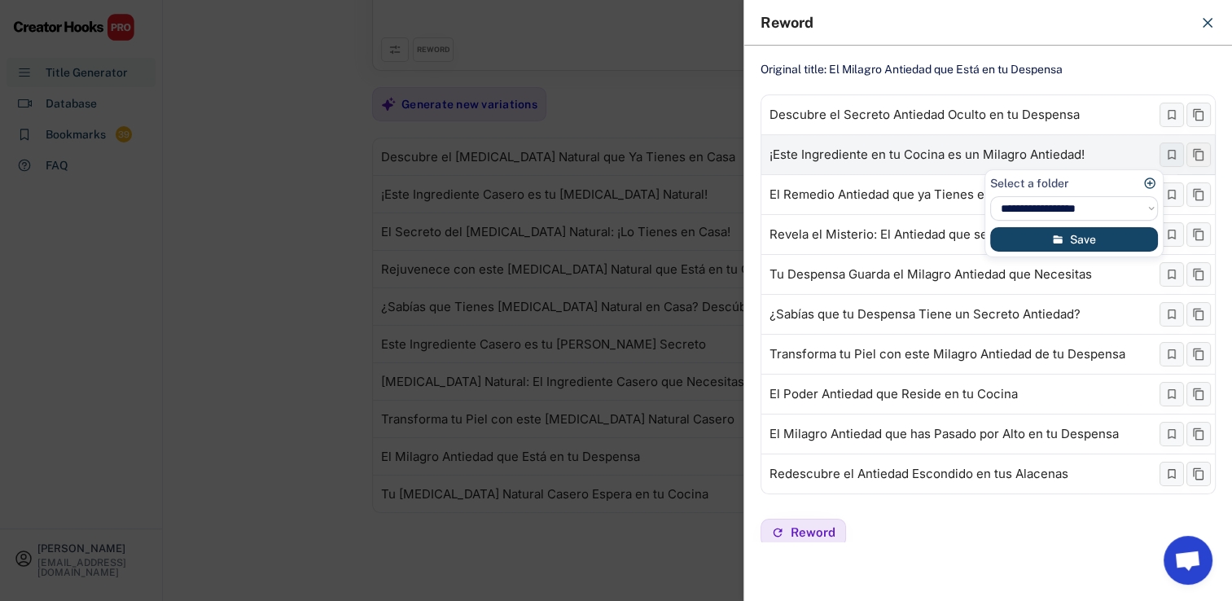
click at [1195, 150] on button at bounding box center [1199, 155] width 24 height 24
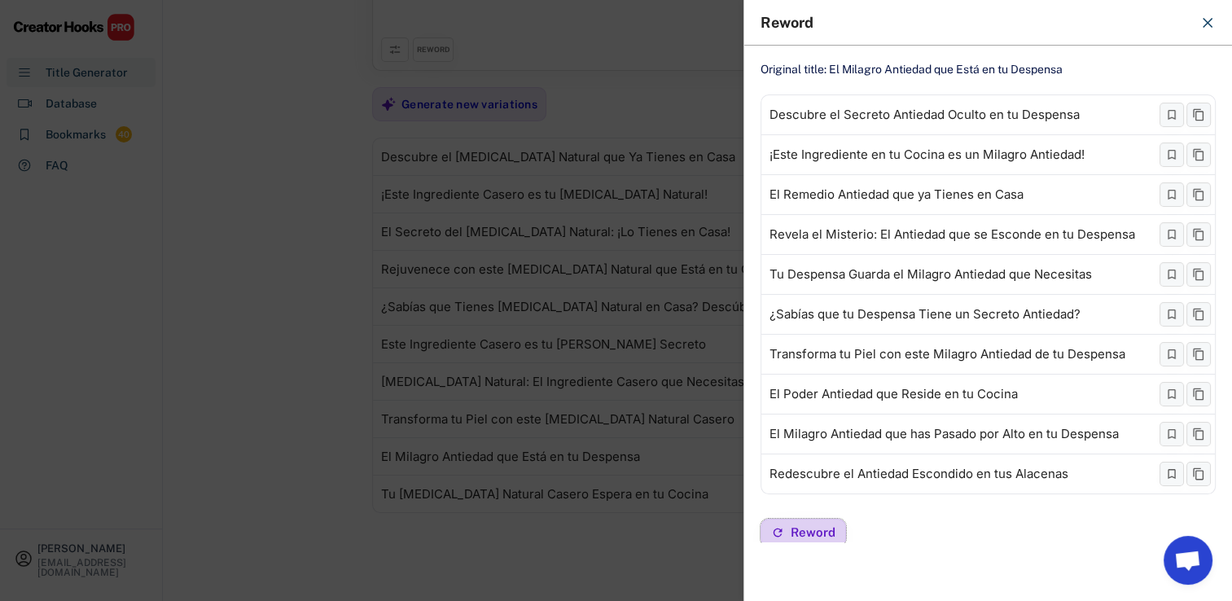
click at [796, 529] on span "Reword" at bounding box center [813, 532] width 45 height 12
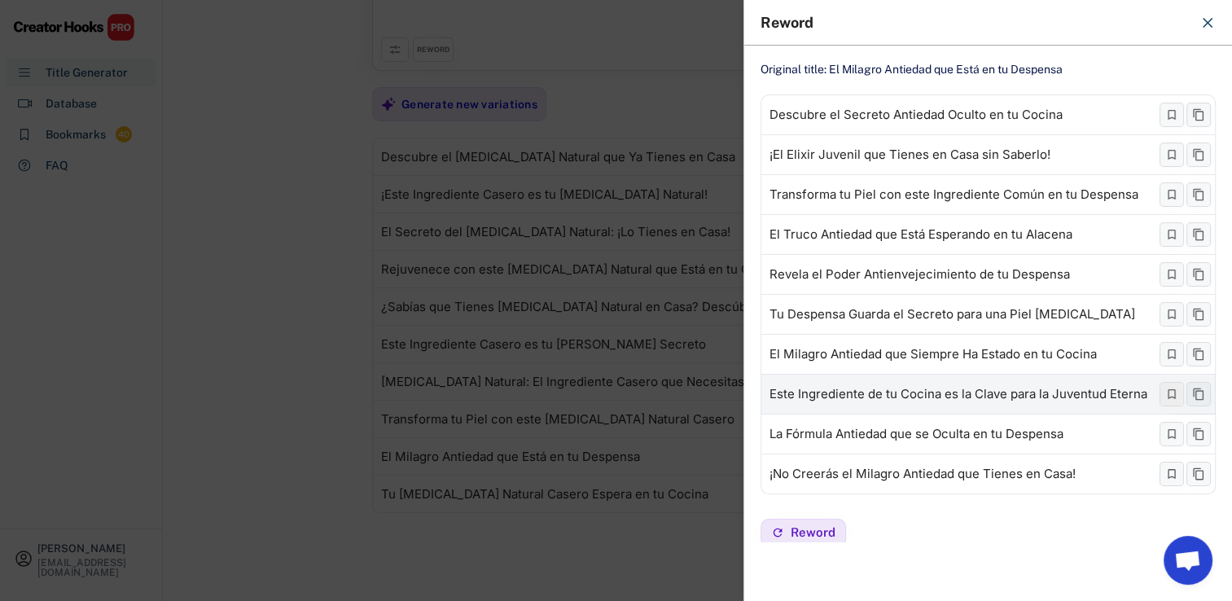
click at [1167, 393] on button at bounding box center [1172, 394] width 24 height 24
select select "**********"
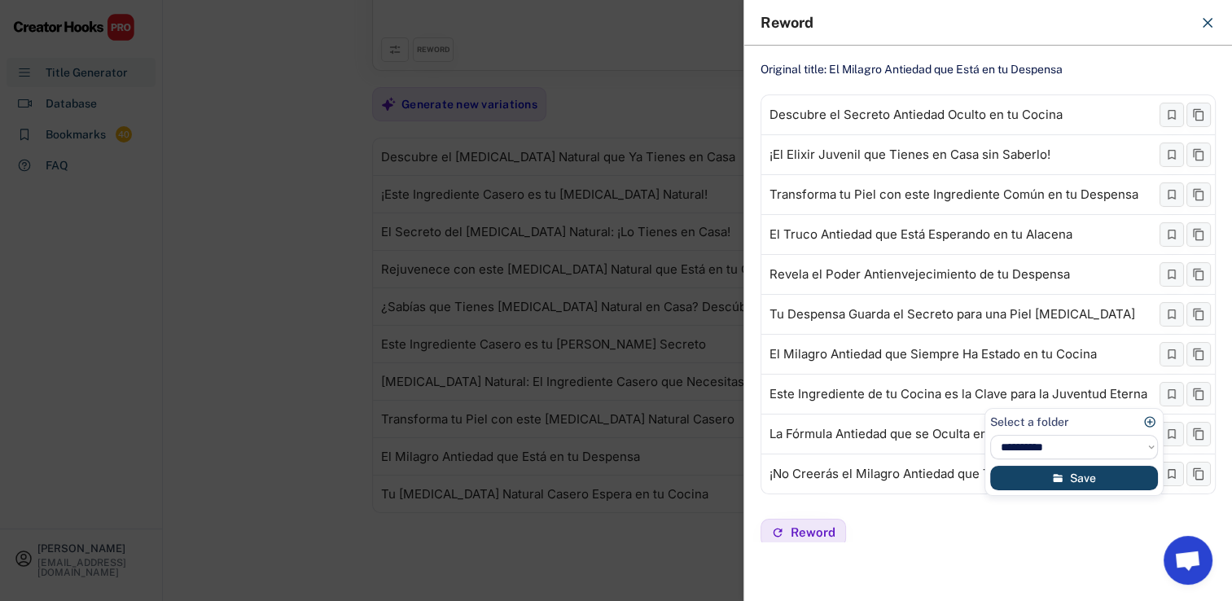
click at [1153, 415] on icon at bounding box center [1149, 421] width 13 height 13
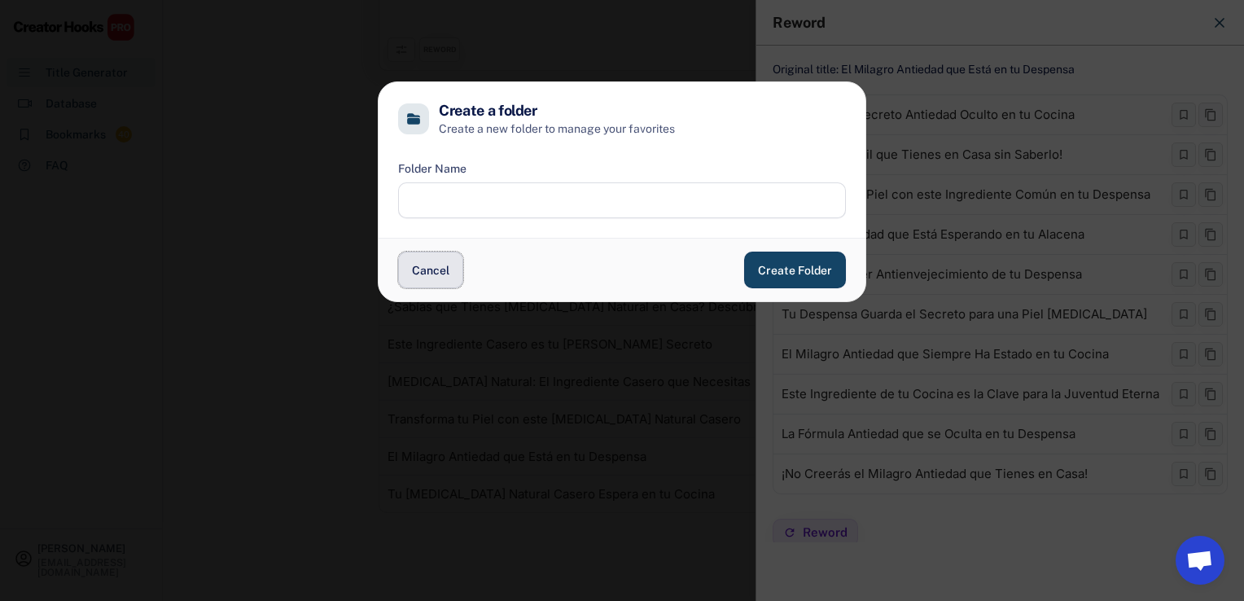
click at [435, 269] on button "Cancel" at bounding box center [430, 270] width 65 height 37
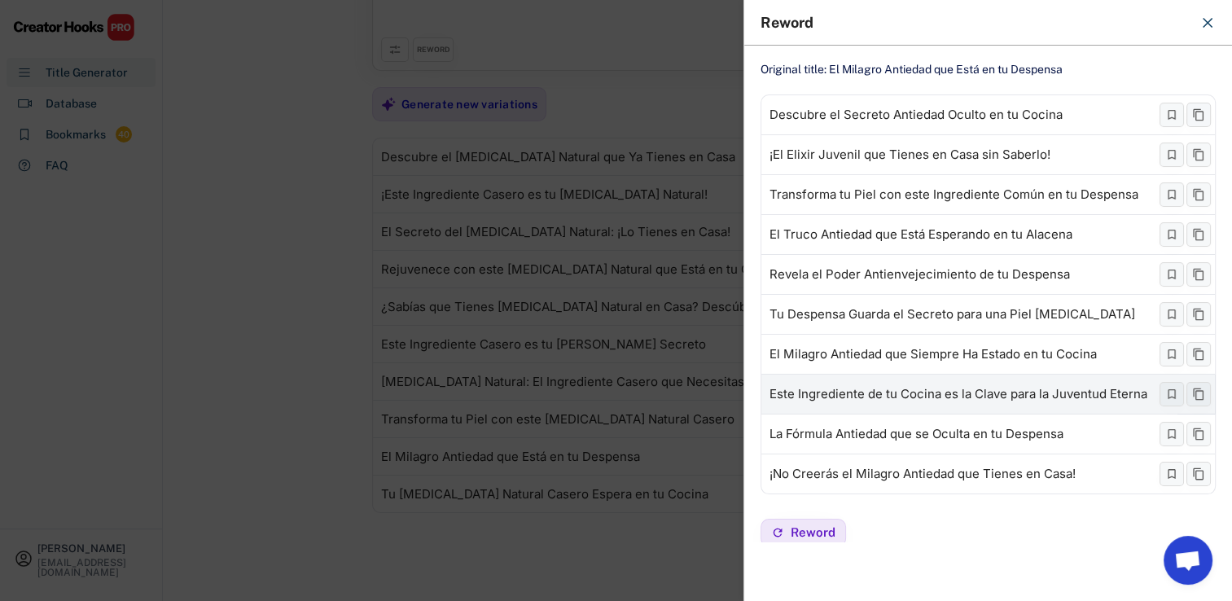
click at [1051, 395] on div "Este Ingrediente de tu Cocina es la Clave para la Juventud Eterna" at bounding box center [959, 394] width 378 height 13
click at [977, 388] on div "Este Ingrediente de tu Cocina es la Clave para la Juventud Eterna" at bounding box center [959, 394] width 378 height 13
copy div "Este Ingrediente de tu Cocina es la Clave para la Juventud Eterna"
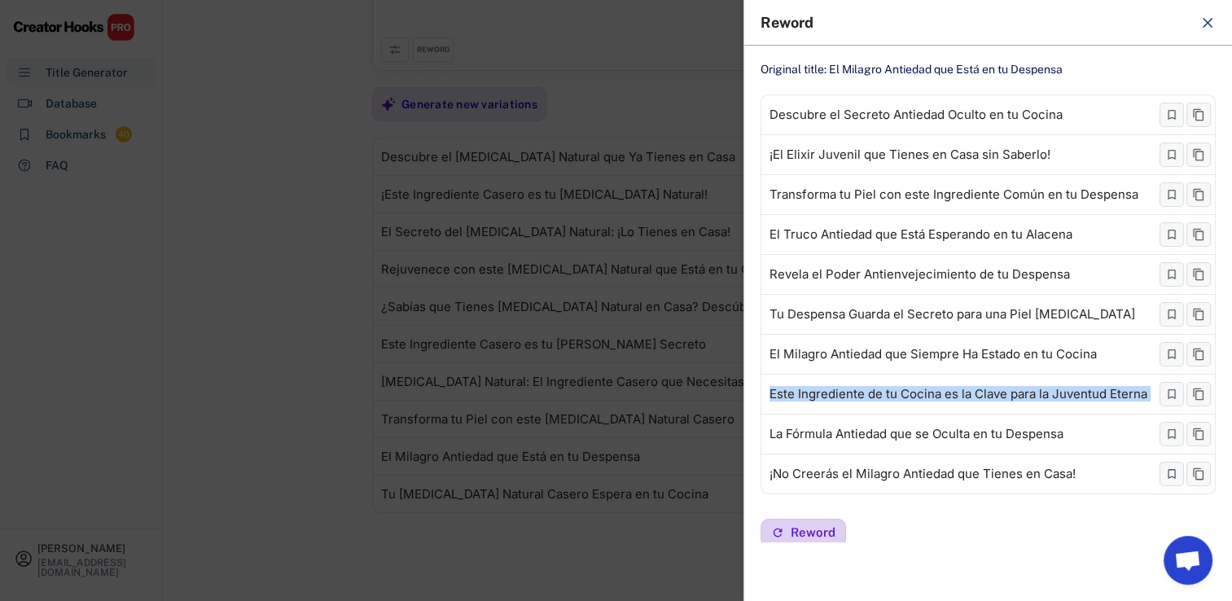
click at [822, 529] on span "Reword" at bounding box center [813, 532] width 45 height 12
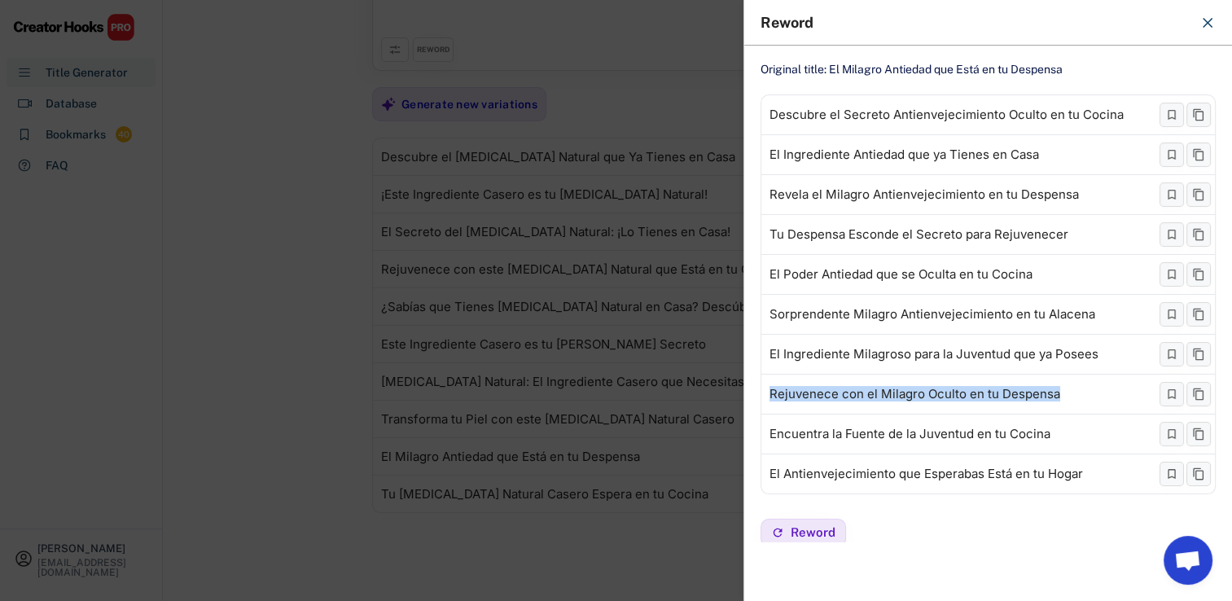
click at [925, 500] on div "Original title: El Milagro Antiedad que Está en tu Despensa Descubre el Secreto…" at bounding box center [988, 294] width 488 height 497
click at [805, 534] on span "Reword" at bounding box center [813, 532] width 45 height 12
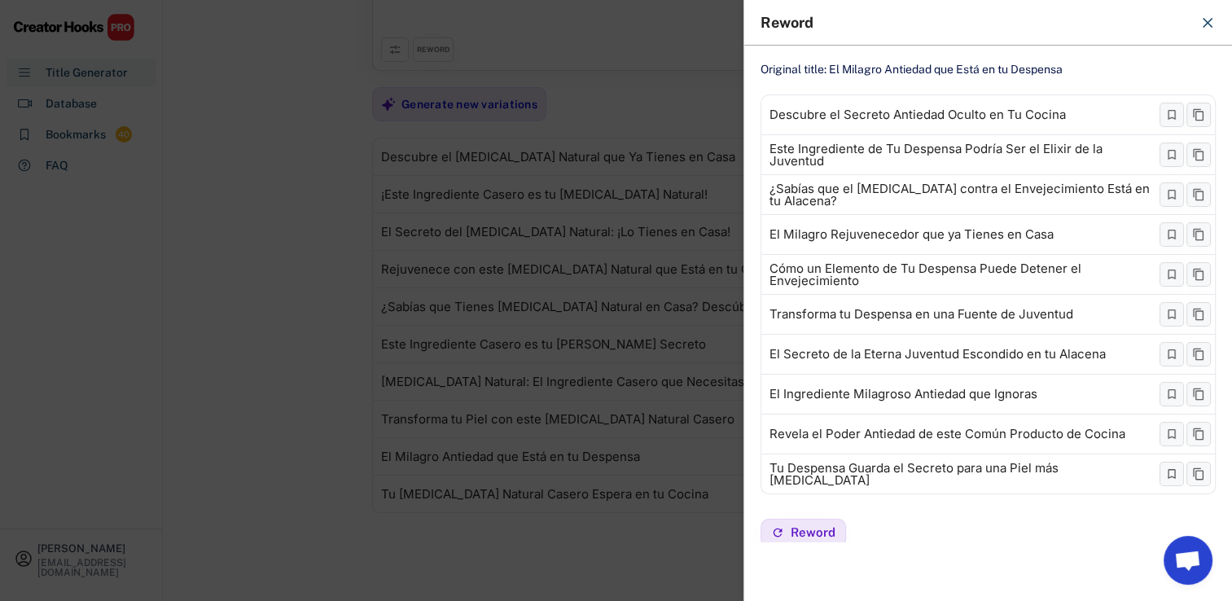
click at [503, 275] on div at bounding box center [616, 300] width 1232 height 601
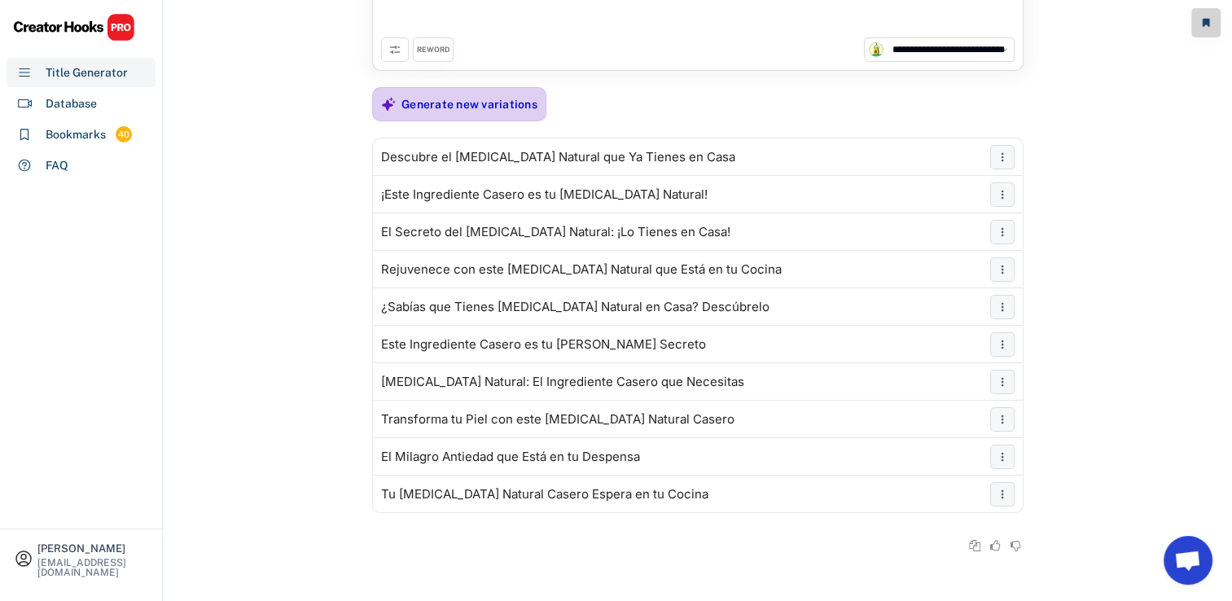
click at [430, 97] on div "Generate new variations" at bounding box center [469, 104] width 136 height 15
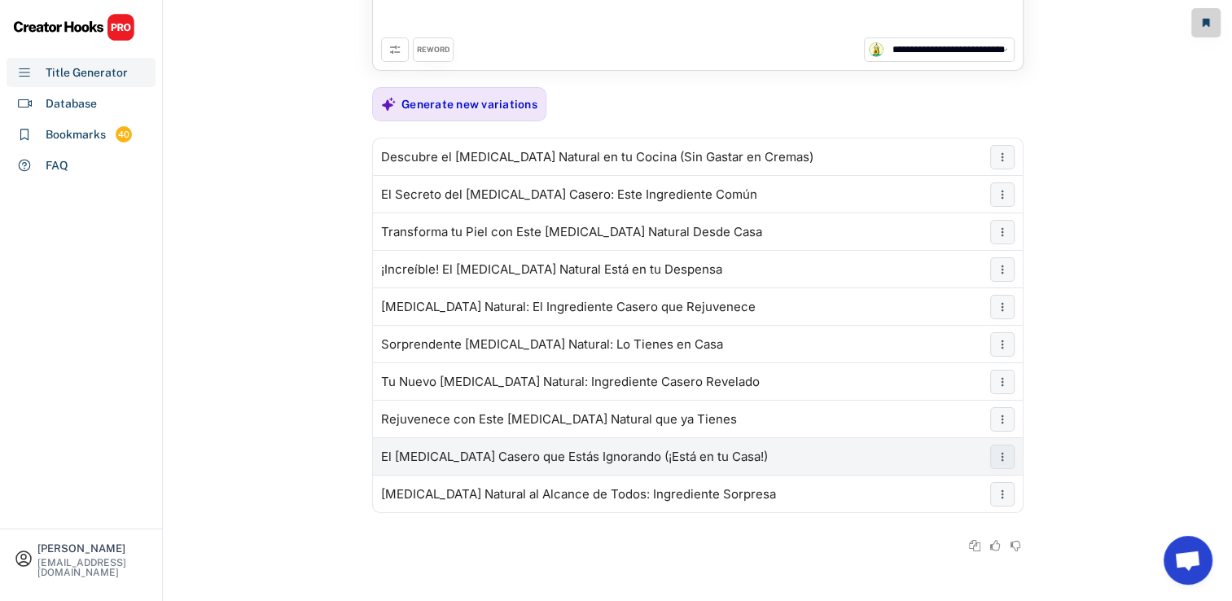
click at [671, 450] on div "El [MEDICAL_DATA] Casero que Estás Ignorando (¡Está en tu Casa!)" at bounding box center [574, 456] width 387 height 13
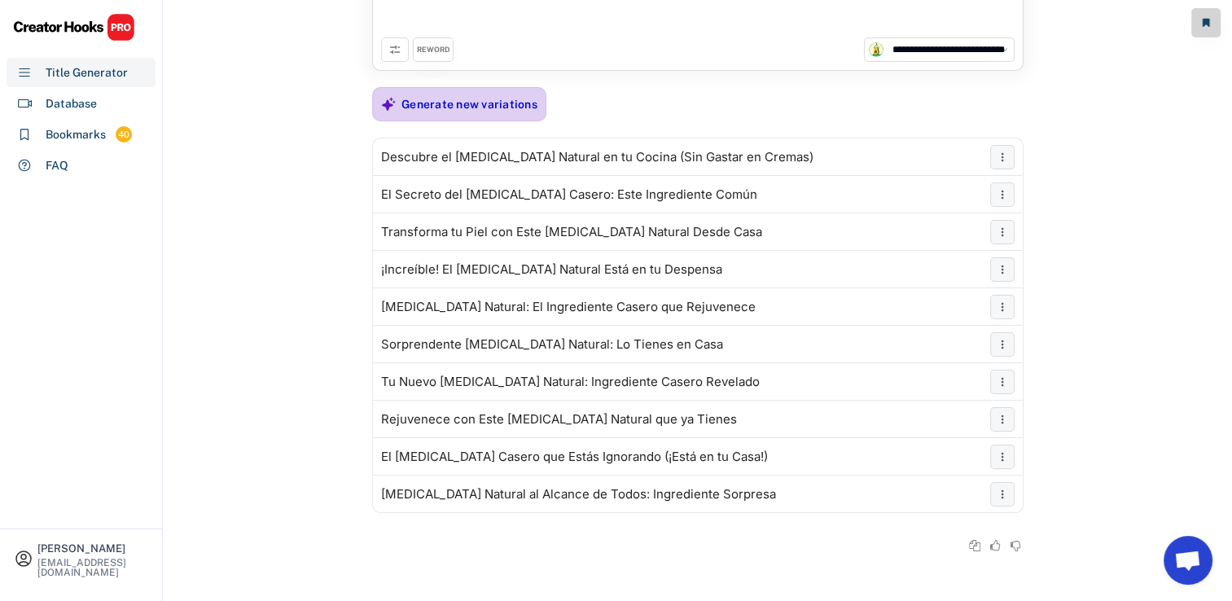
click at [461, 105] on div "Generate new variations" at bounding box center [469, 104] width 136 height 15
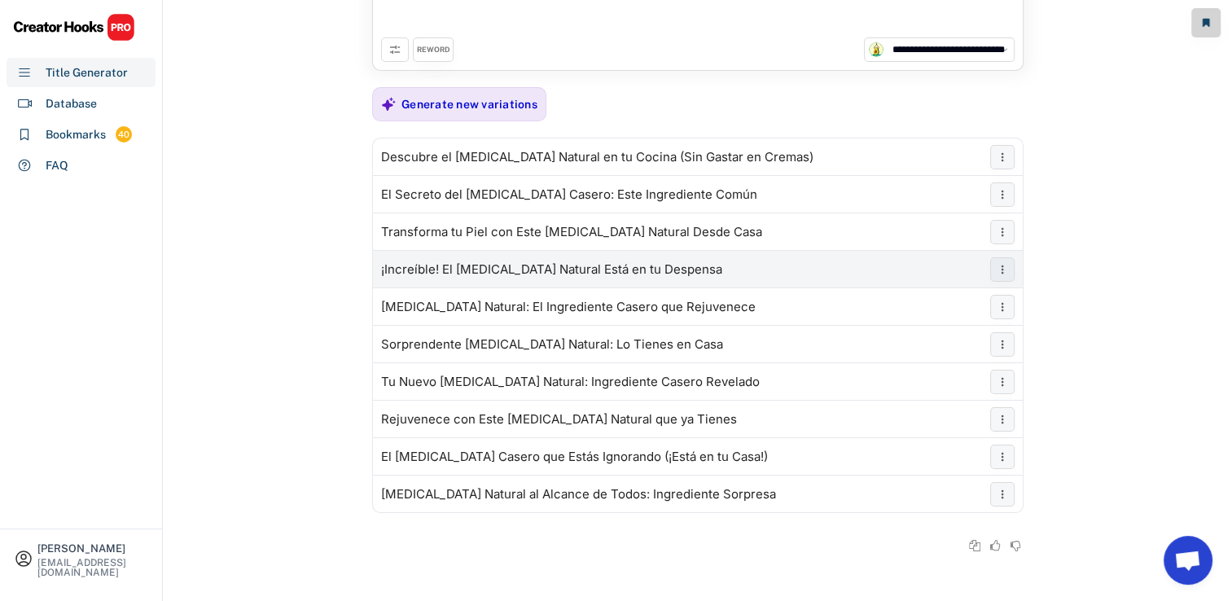
scroll to position [0, 0]
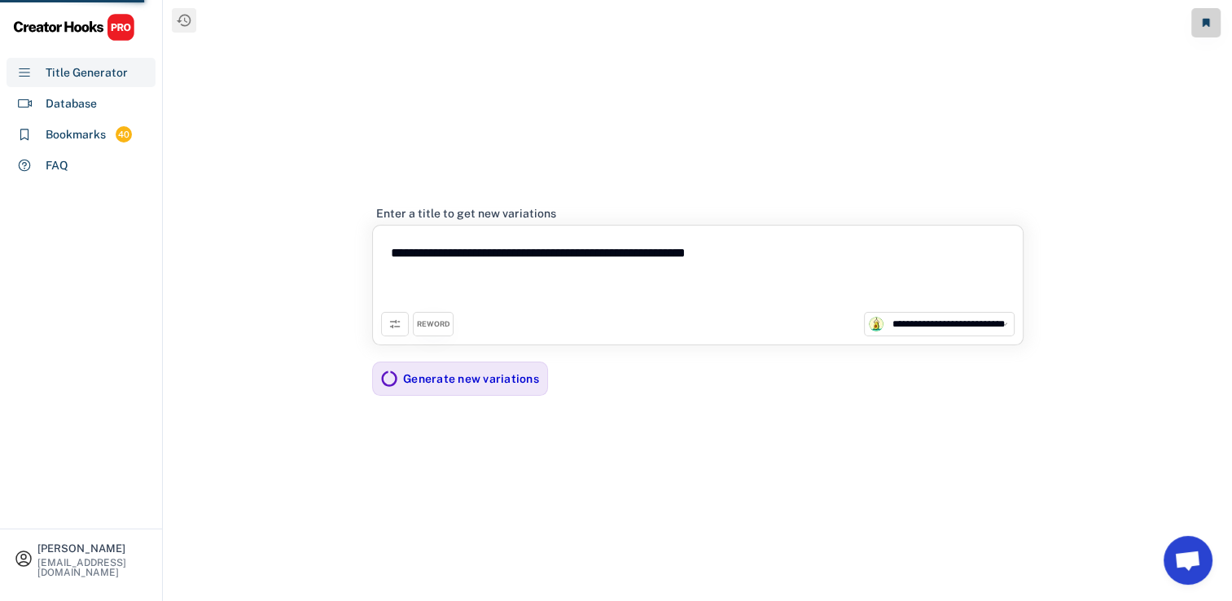
click at [498, 248] on textarea "**********" at bounding box center [698, 273] width 634 height 78
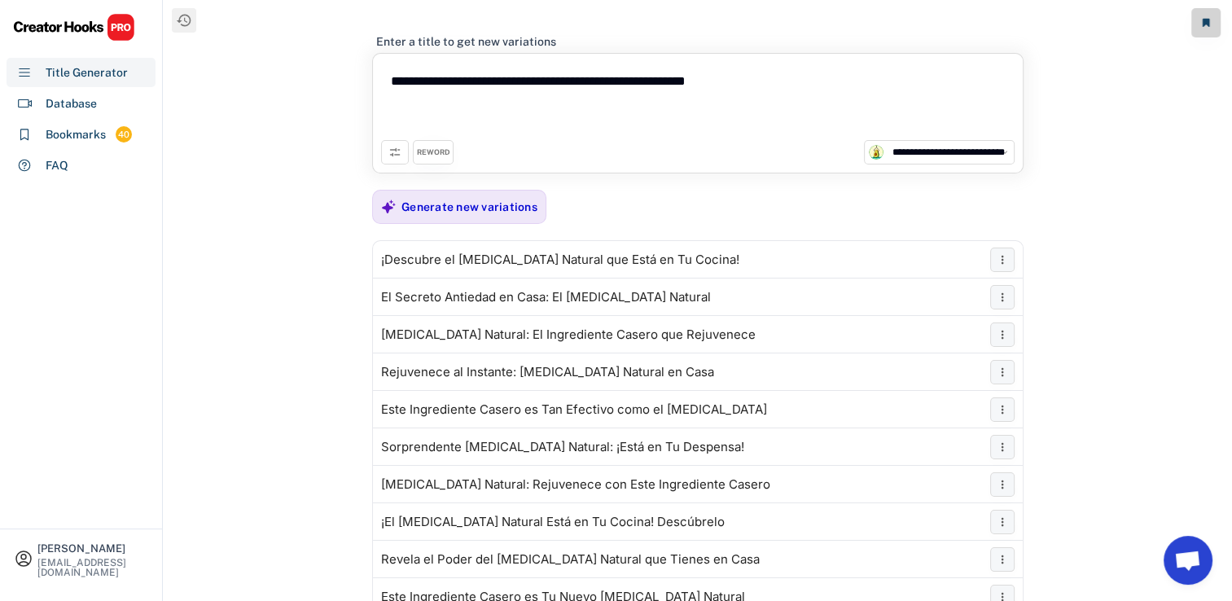
click at [430, 151] on div "REWORD" at bounding box center [433, 152] width 33 height 11
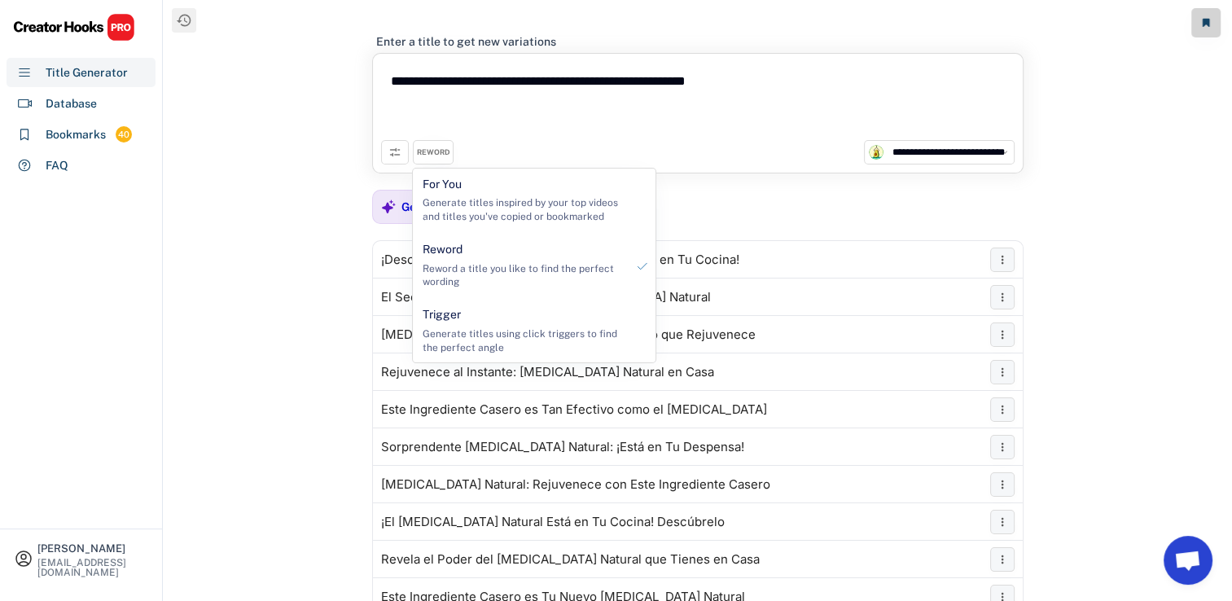
click at [404, 151] on button at bounding box center [395, 152] width 28 height 24
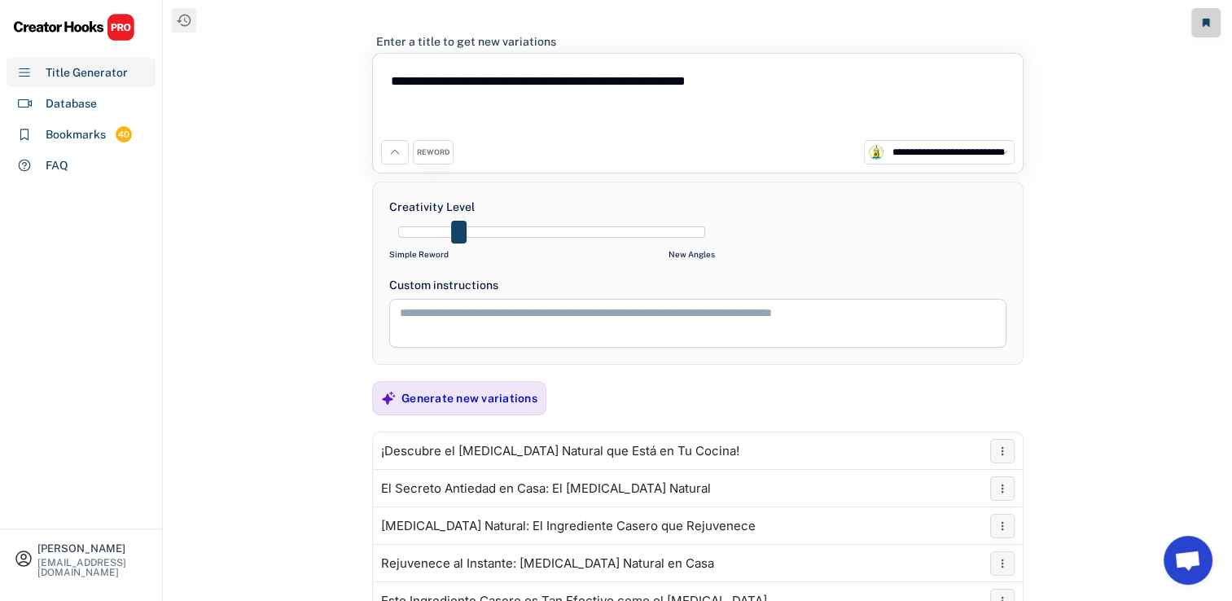
drag, startPoint x: 572, startPoint y: 235, endPoint x: 489, endPoint y: 370, distance: 158.0
click at [458, 230] on div at bounding box center [551, 231] width 307 height 11
click at [489, 382] on div "Generate new variations" at bounding box center [469, 398] width 136 height 33
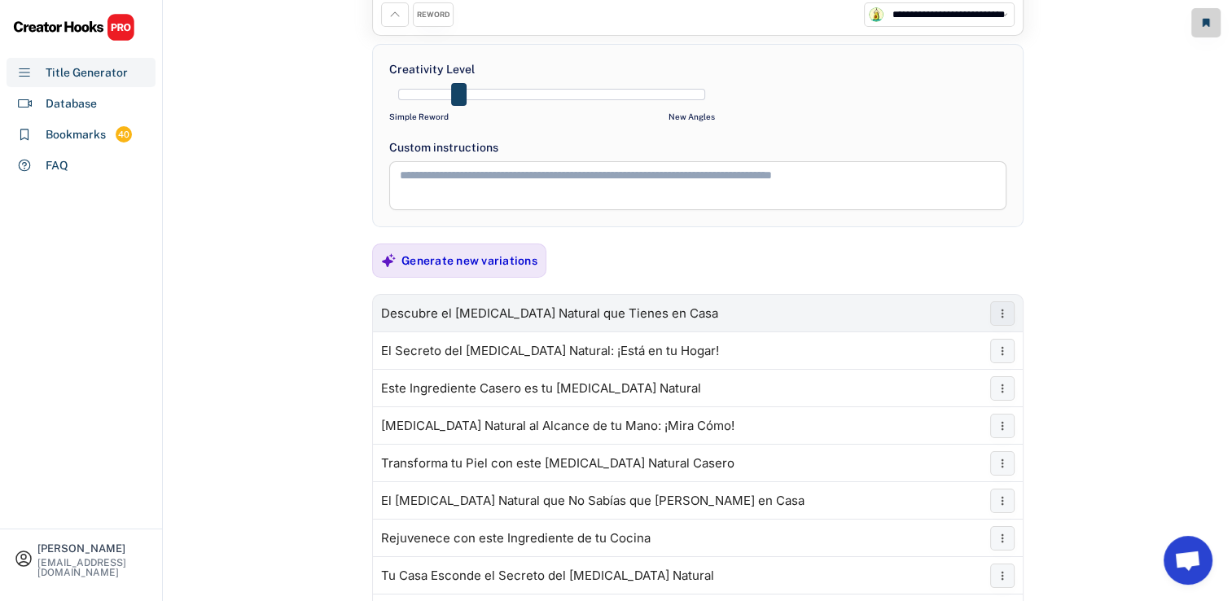
scroll to position [130, 0]
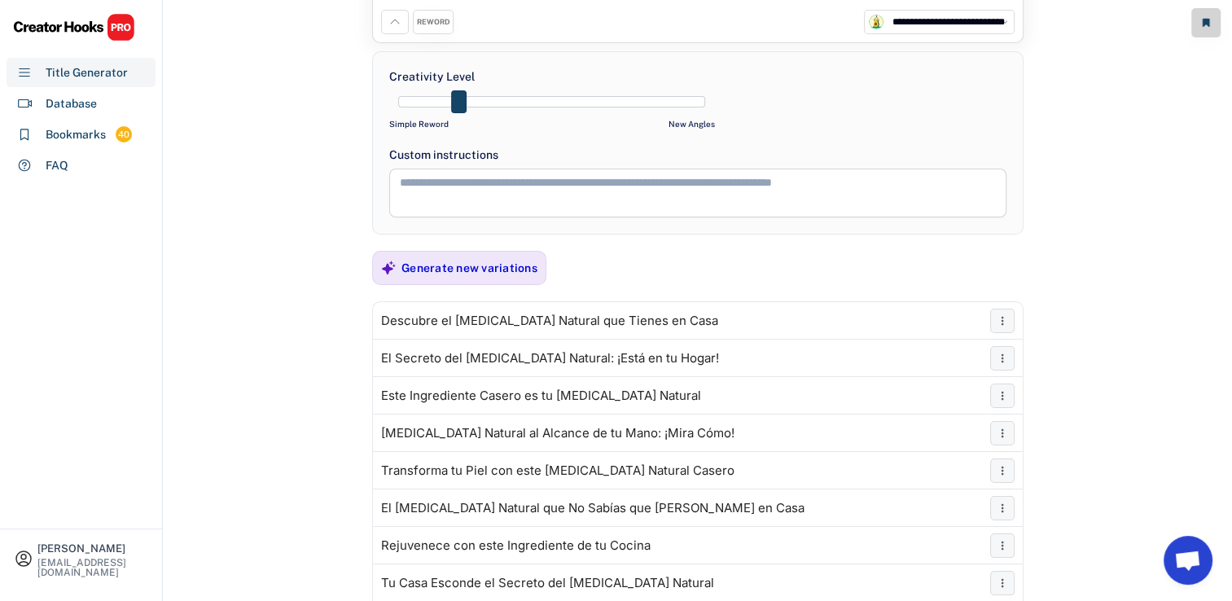
click at [529, 179] on textarea at bounding box center [697, 193] width 617 height 49
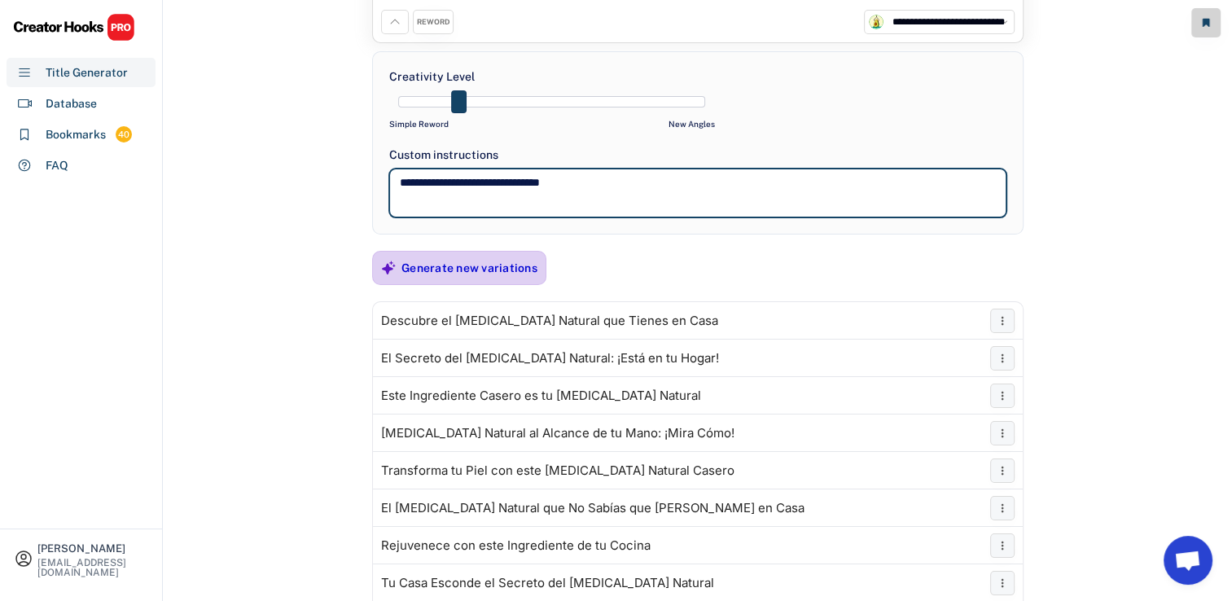
type textarea "**********"
click at [507, 281] on div "Generate new variations" at bounding box center [469, 268] width 136 height 33
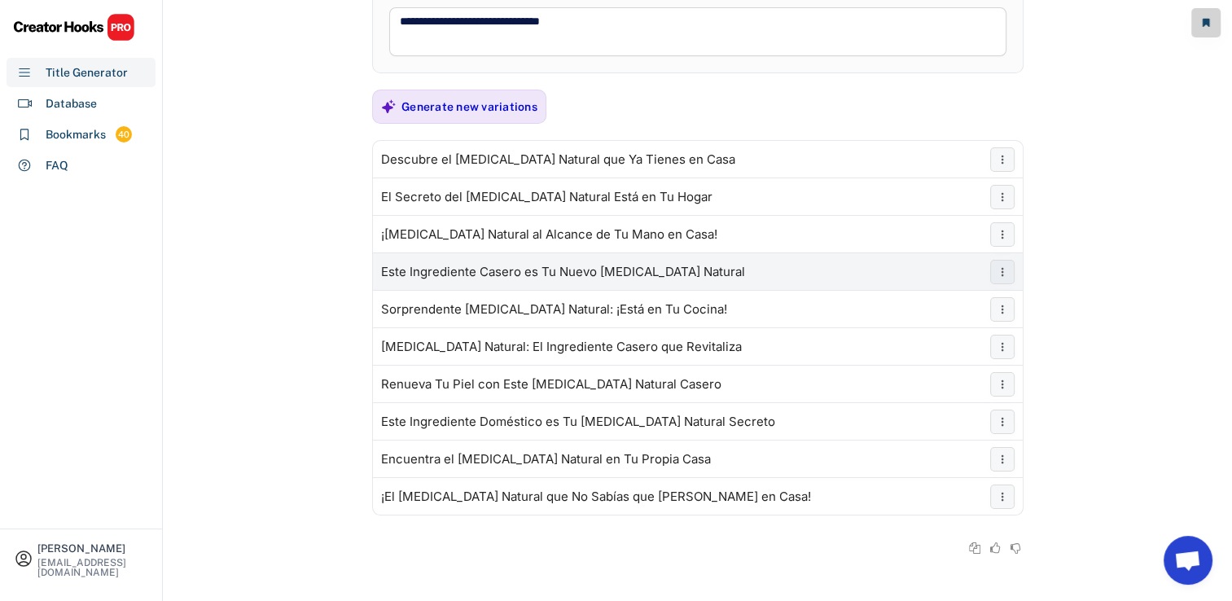
scroll to position [293, 0]
